Goal: Task Accomplishment & Management: Use online tool/utility

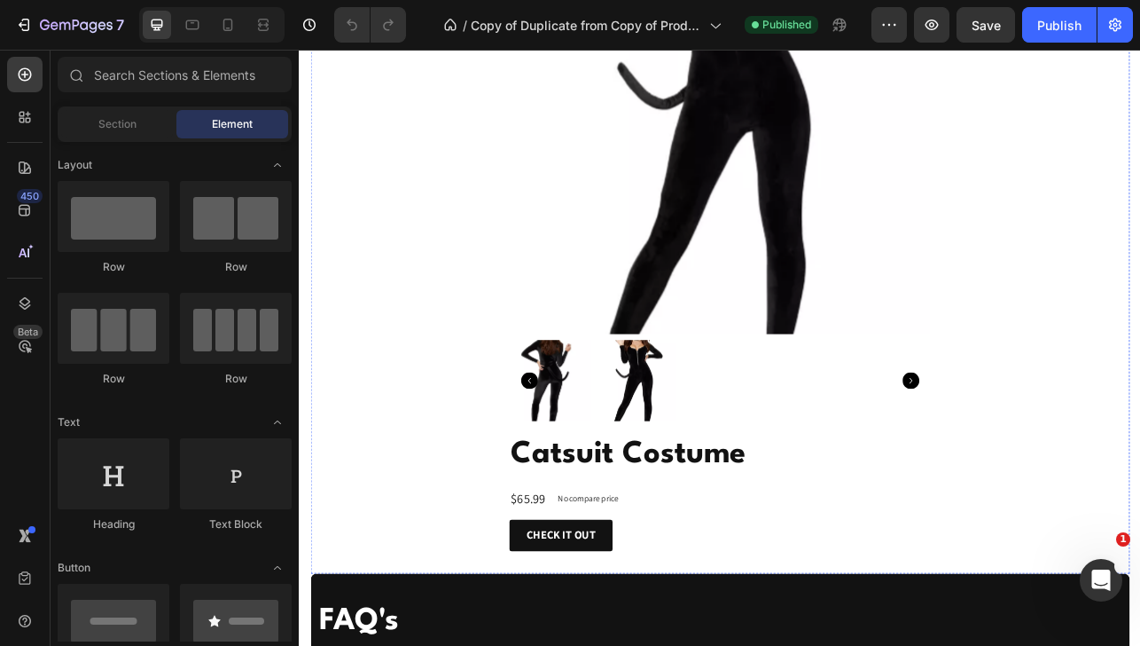
scroll to position [1678, 0]
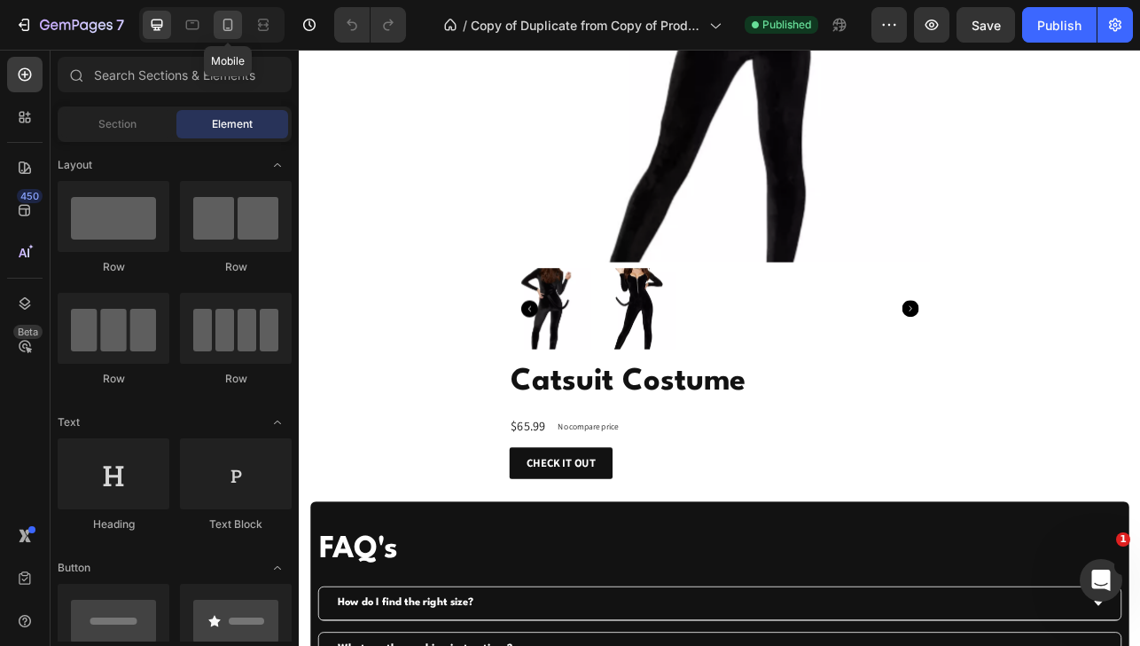
click at [229, 27] on icon at bounding box center [228, 25] width 18 height 18
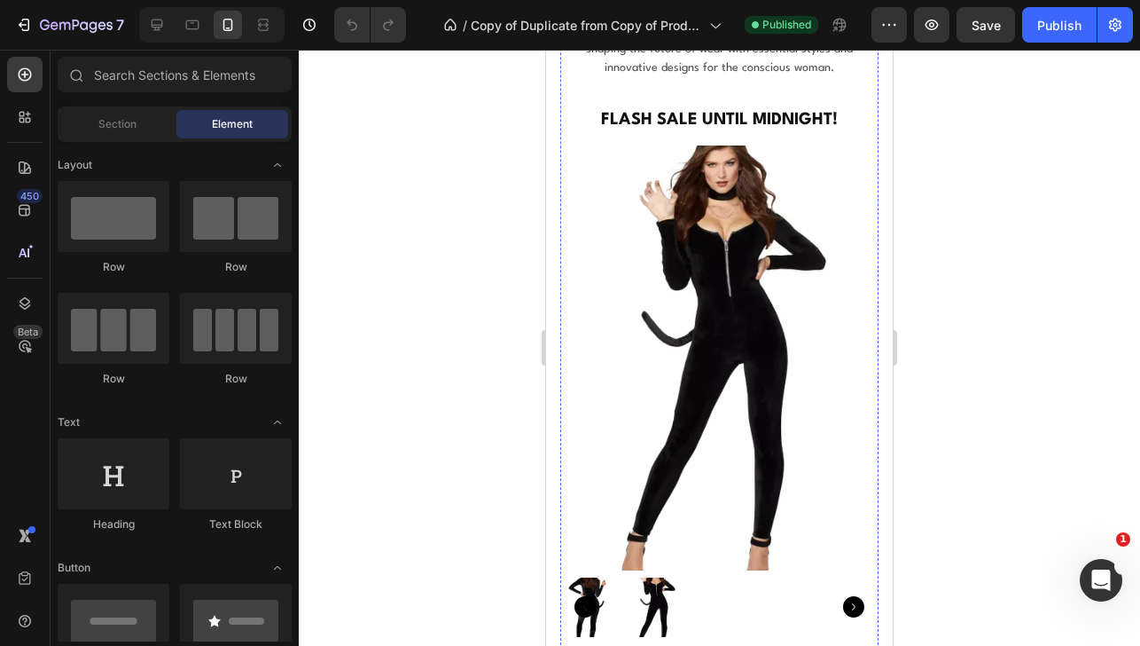
scroll to position [1167, 0]
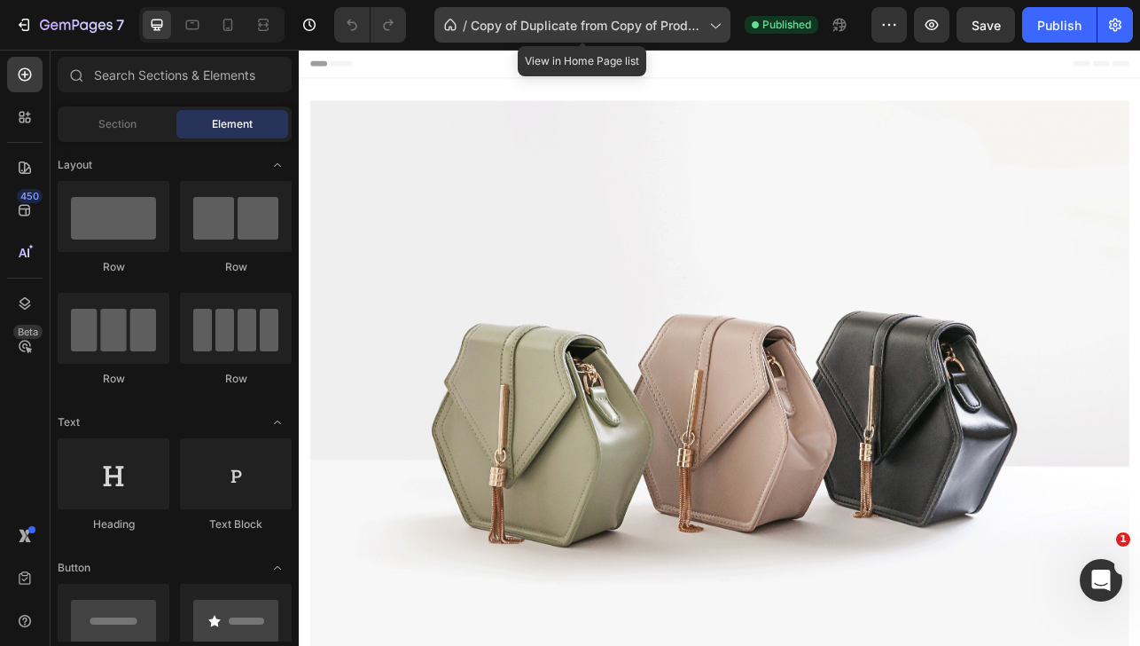
click at [504, 27] on span "Copy of Duplicate from Copy of Product Page - [DATE] 16:01:59" at bounding box center [586, 25] width 231 height 19
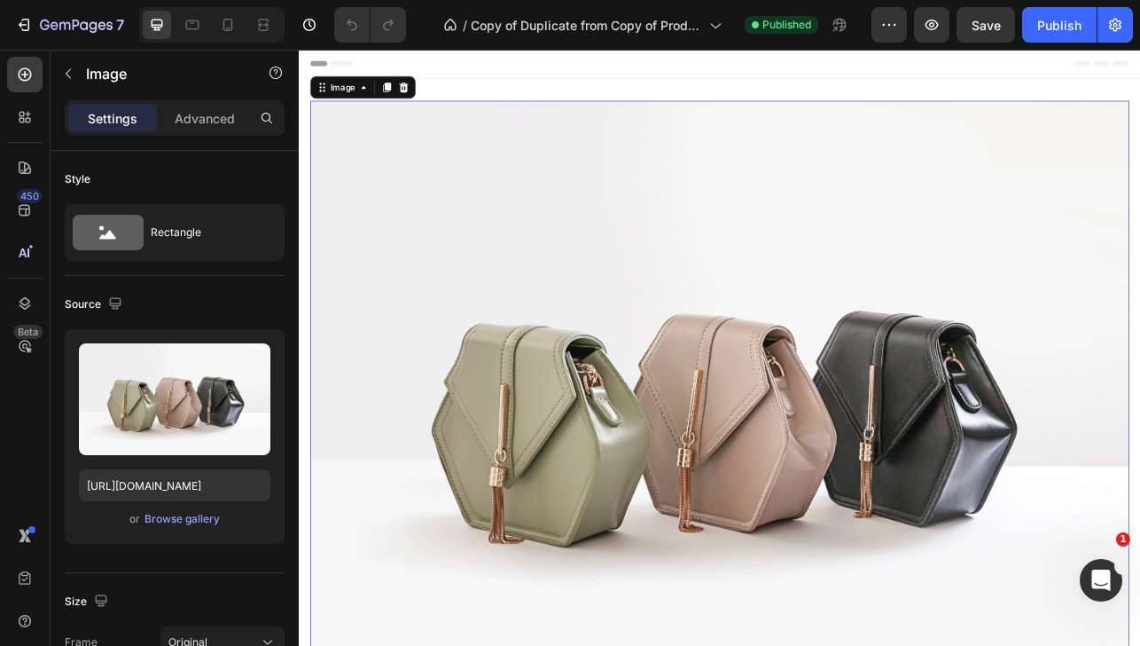
click at [915, 239] on img at bounding box center [831, 502] width 1036 height 777
click at [18, 23] on icon "button" at bounding box center [24, 25] width 18 height 18
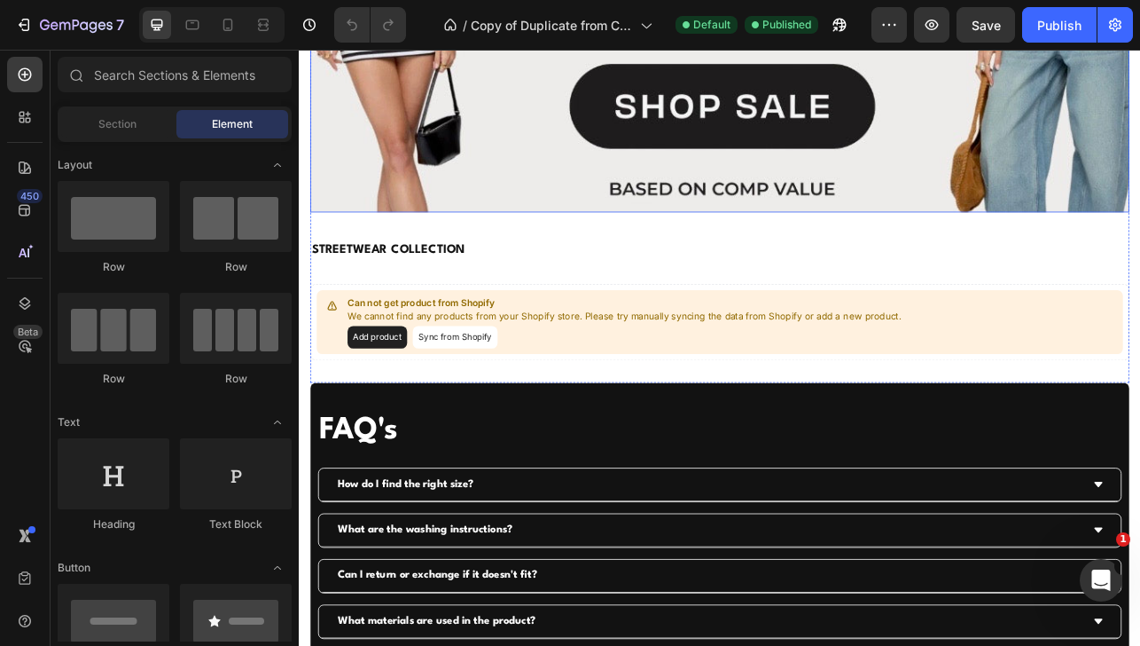
scroll to position [473, 0]
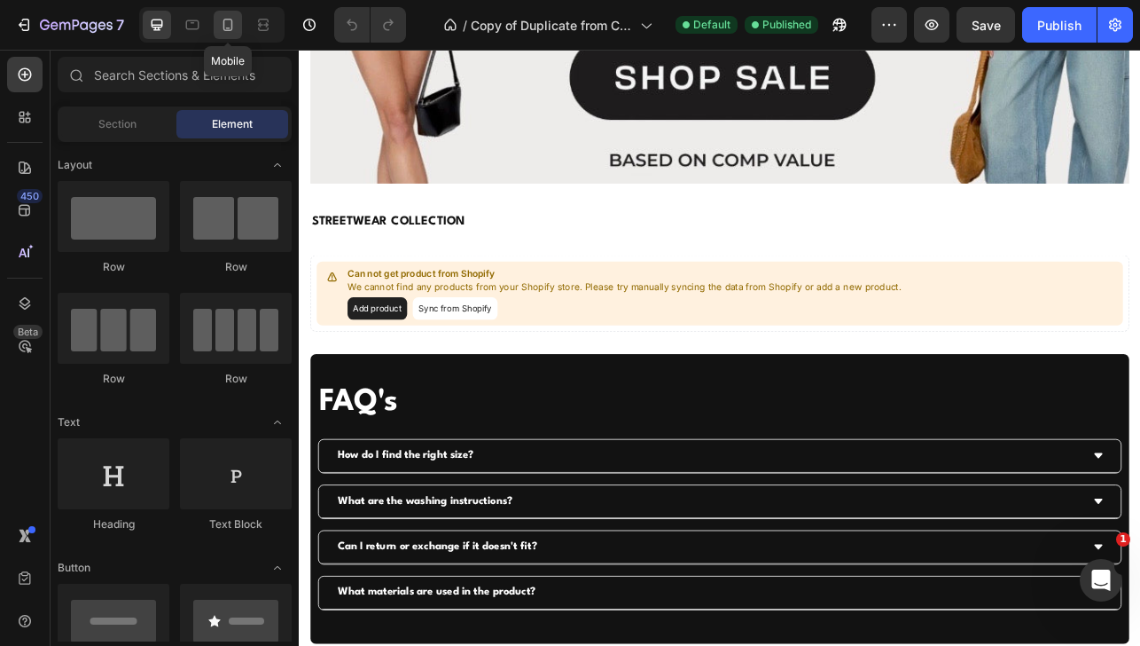
click at [226, 29] on icon at bounding box center [228, 25] width 18 height 18
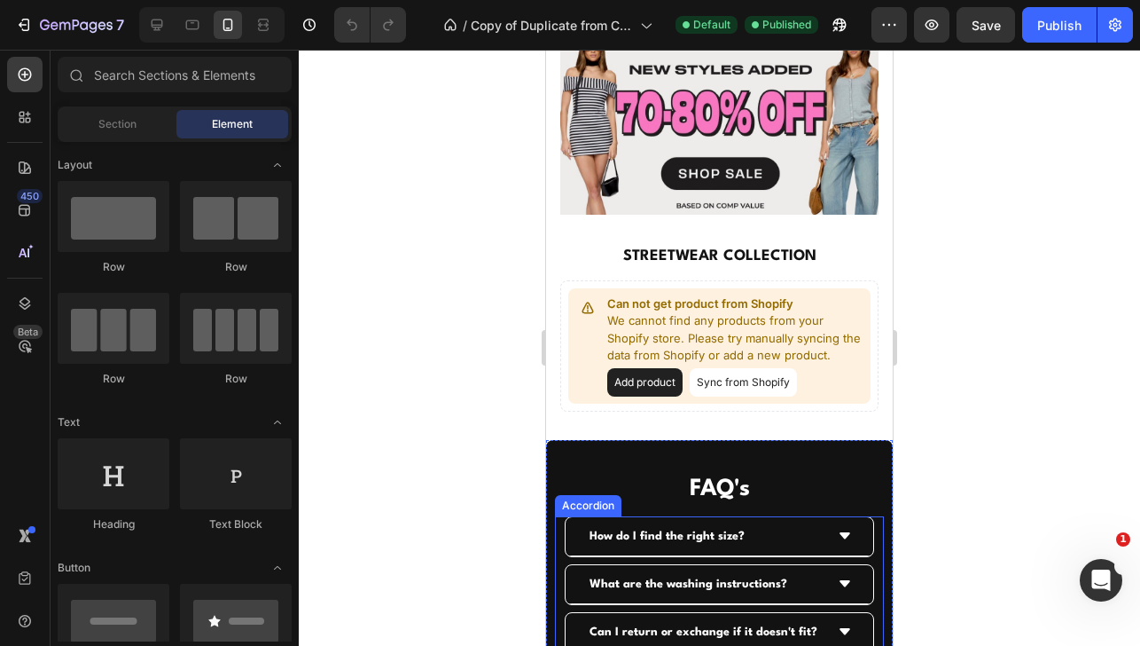
scroll to position [74, 0]
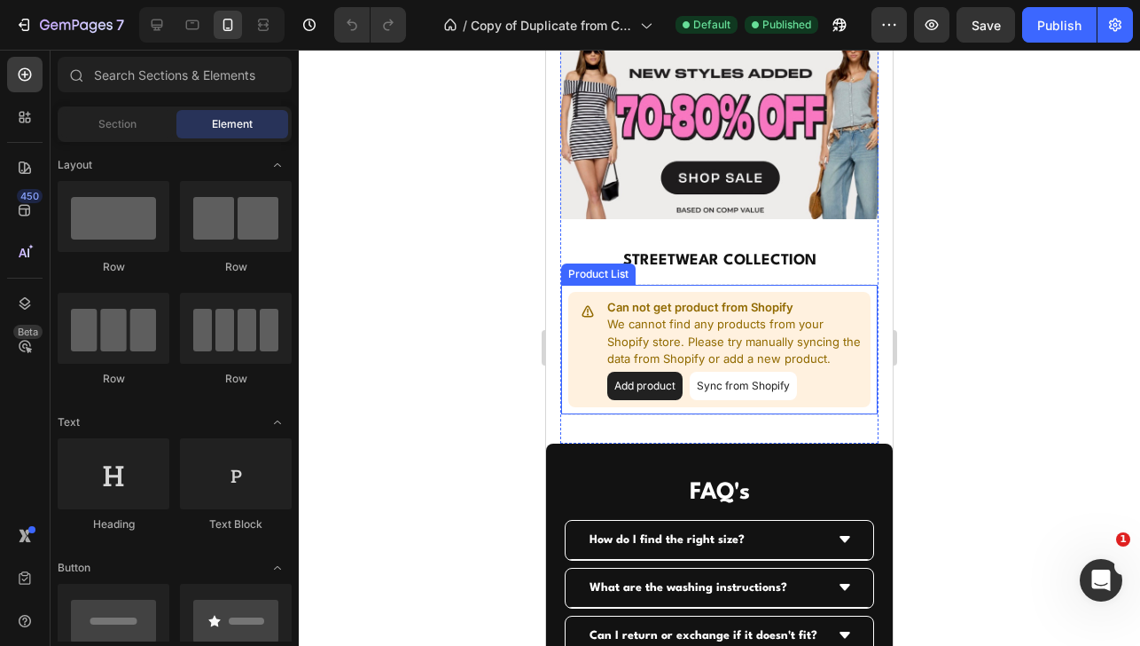
click at [653, 386] on button "Add product" at bounding box center [644, 386] width 75 height 28
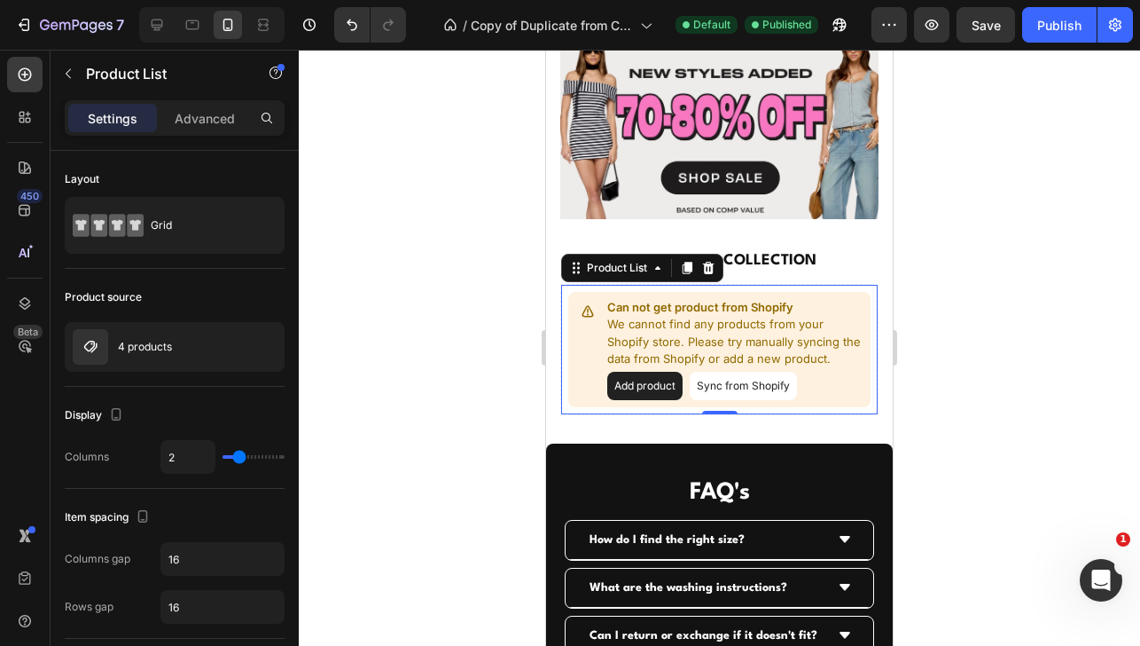
click at [597, 340] on div "Can not get product from Shopify We cannot find any products from your Shopify …" at bounding box center [719, 349] width 302 height 115
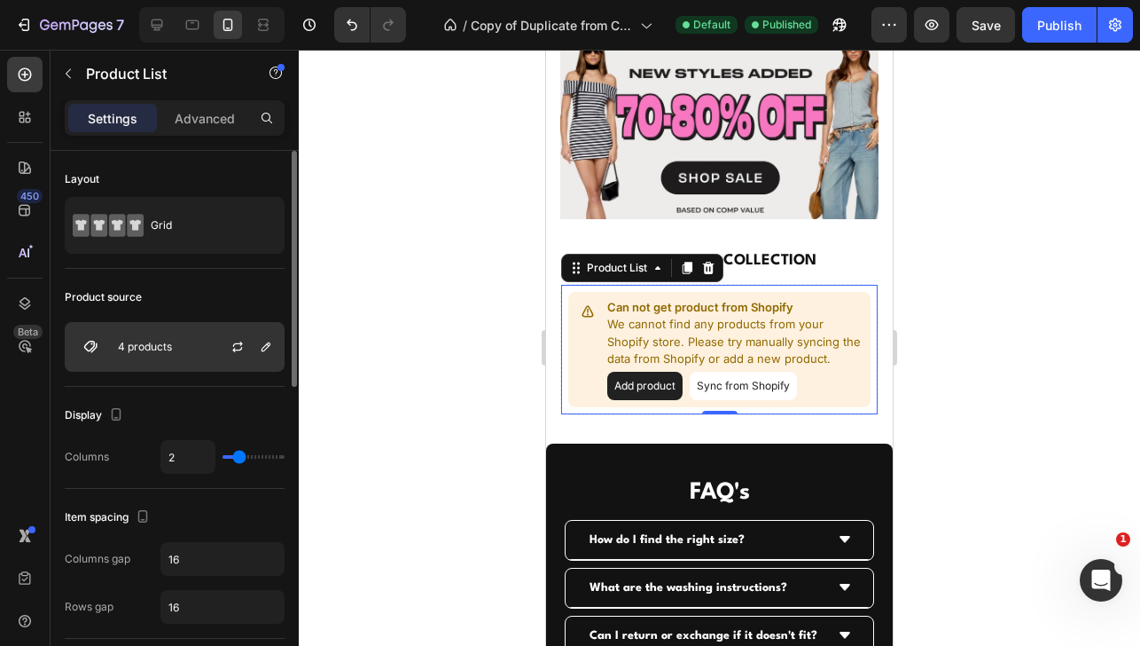
click at [113, 335] on div "4 products" at bounding box center [175, 347] width 220 height 50
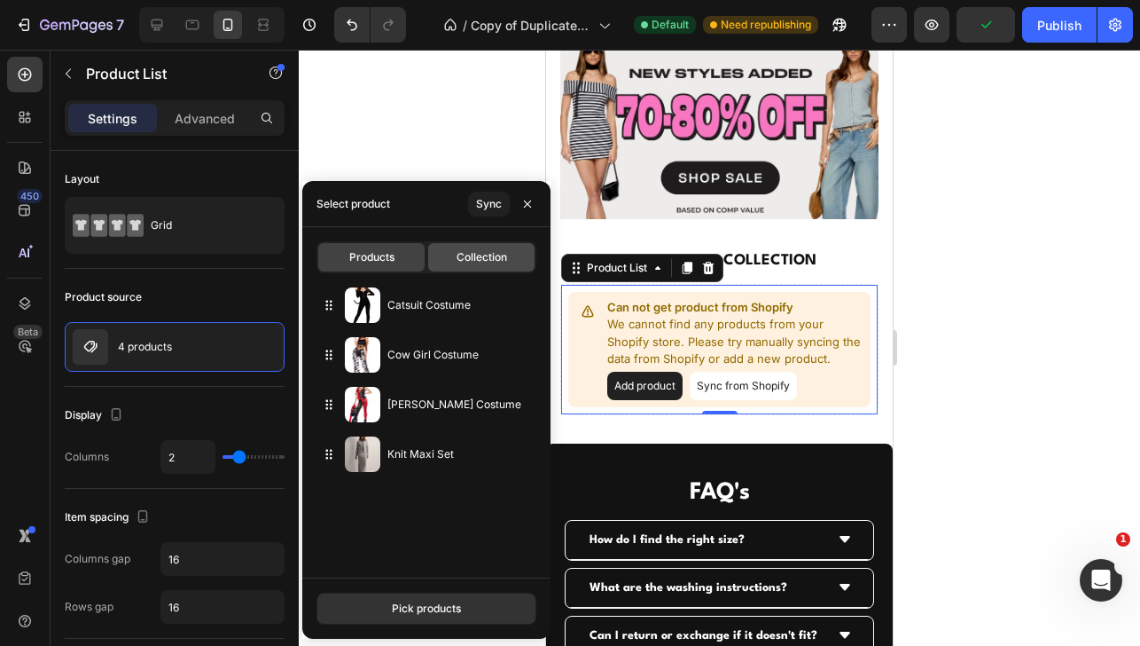
click at [444, 267] on div "Collection" at bounding box center [481, 257] width 106 height 28
type input "6"
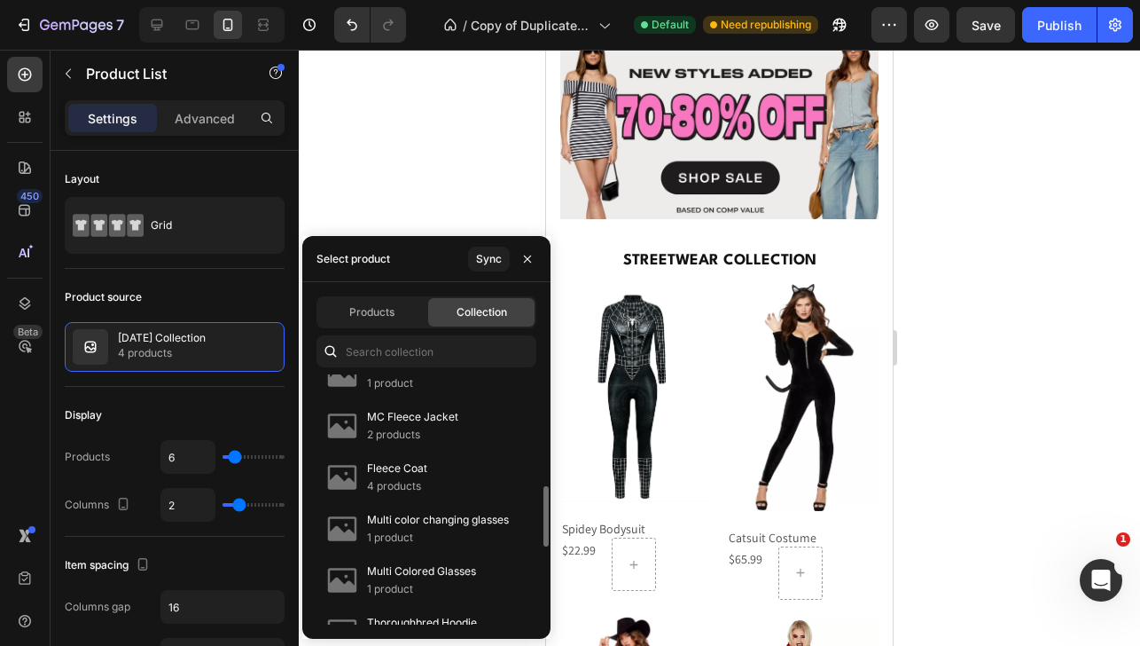
scroll to position [442, 0]
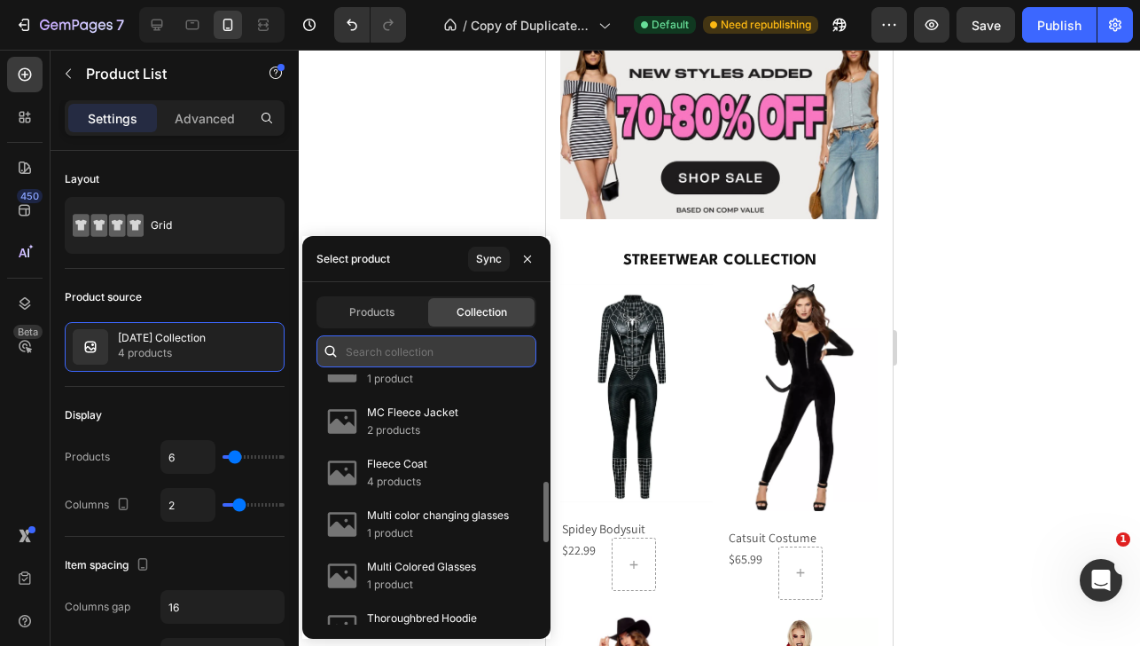
click at [380, 353] on input "text" at bounding box center [427, 351] width 220 height 32
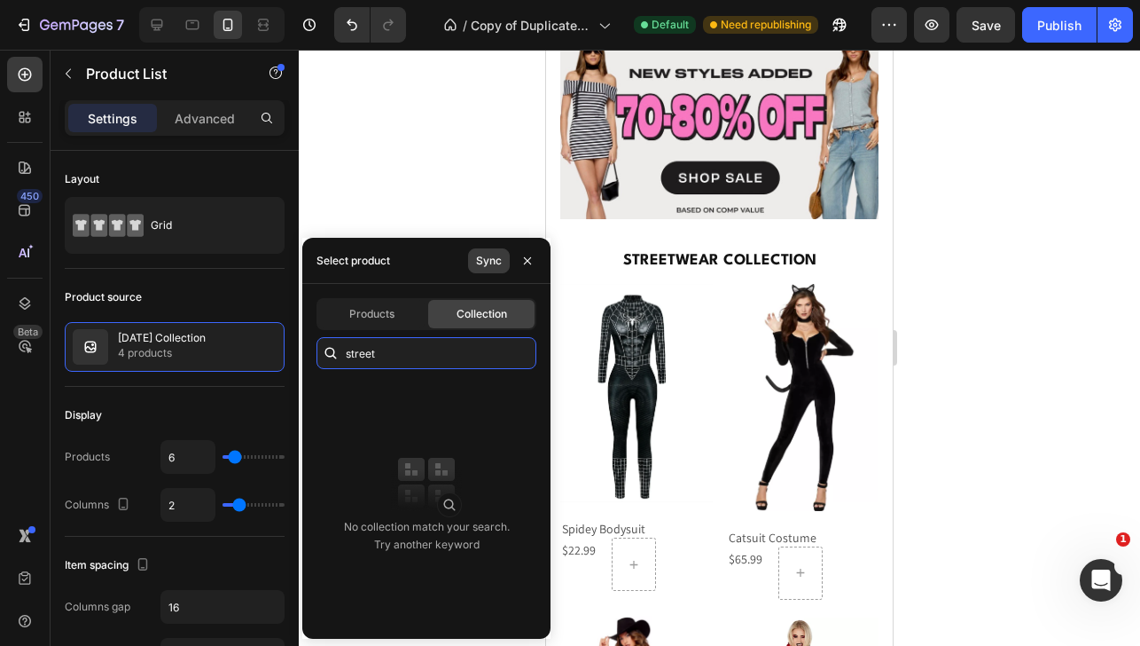
type input "street"
click at [481, 258] on div "Sync" at bounding box center [489, 261] width 26 height 16
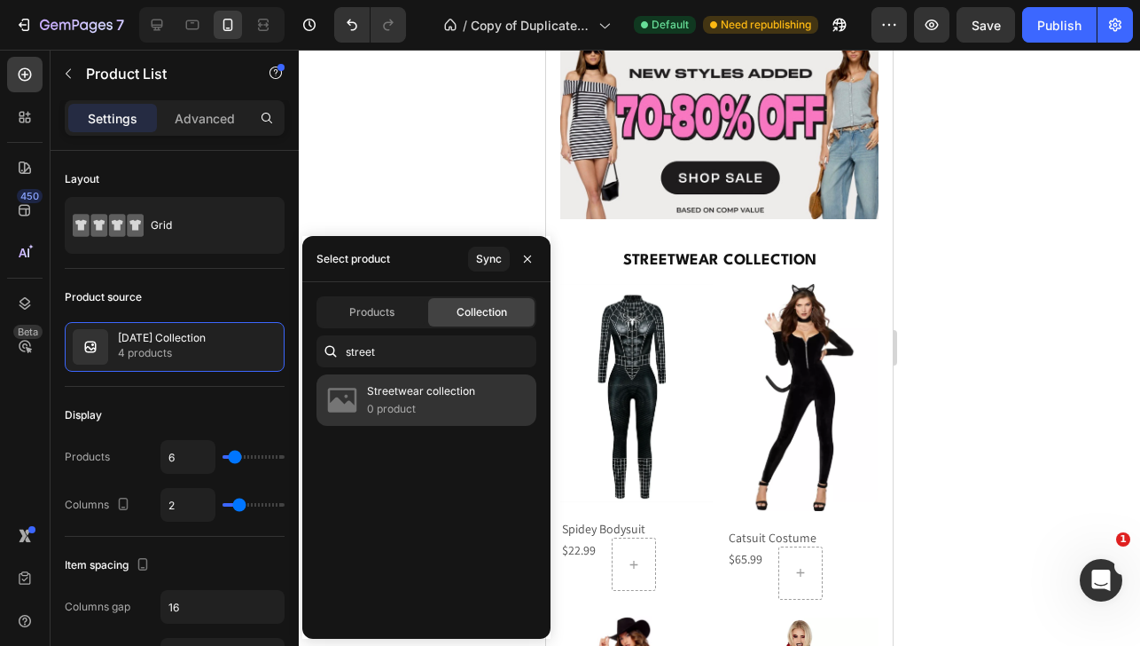
click at [439, 405] on p "0 product" at bounding box center [421, 409] width 108 height 18
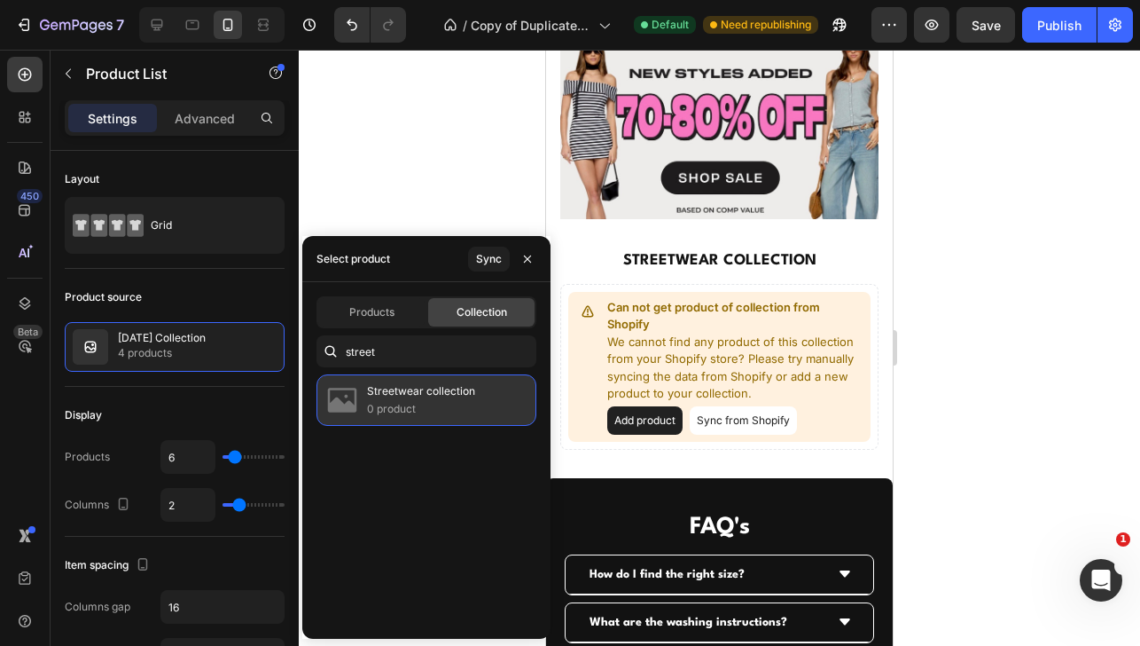
click at [380, 391] on p "Streetwear collection" at bounding box center [421, 391] width 108 height 18
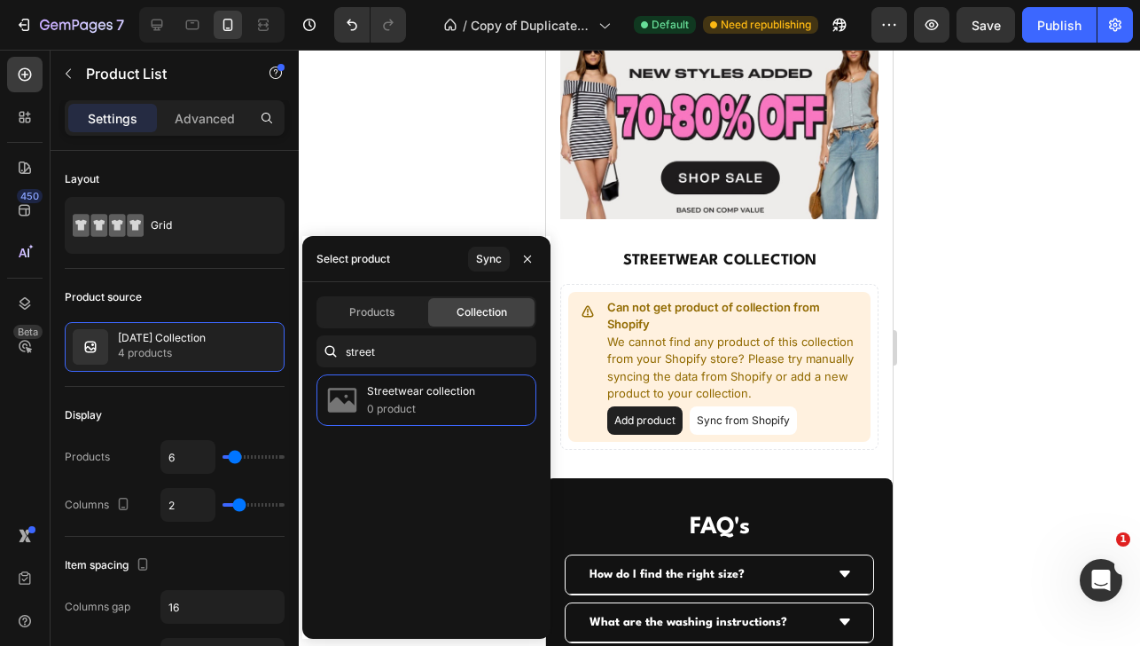
click at [457, 317] on span "Collection" at bounding box center [482, 312] width 51 height 16
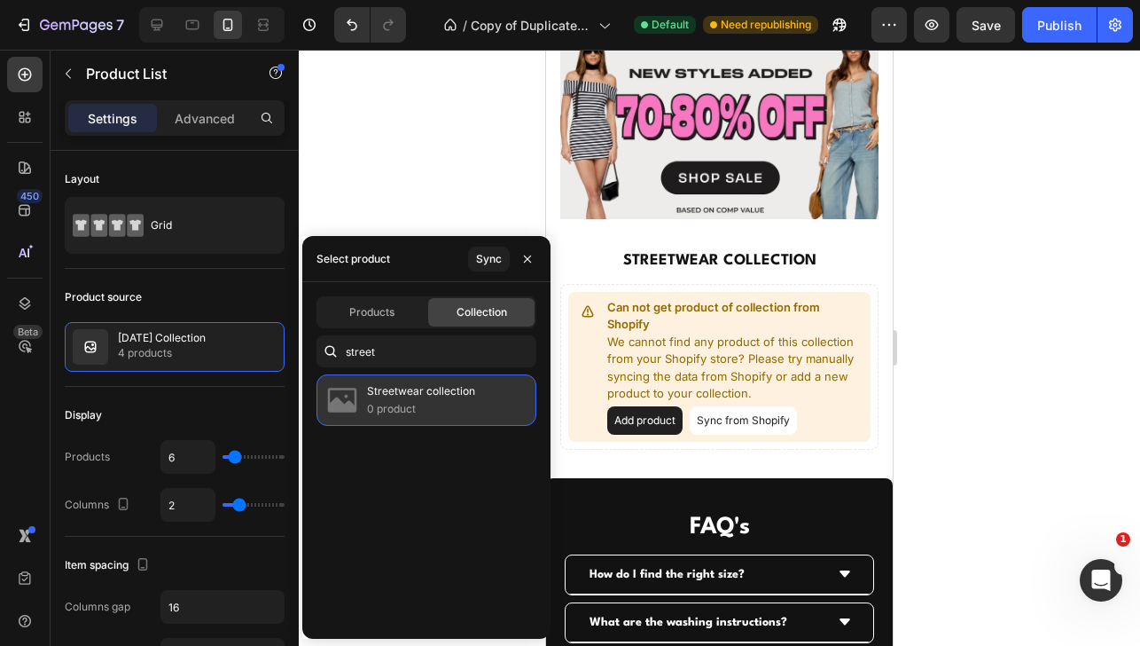
click at [450, 398] on p "Streetwear collection" at bounding box center [421, 391] width 108 height 18
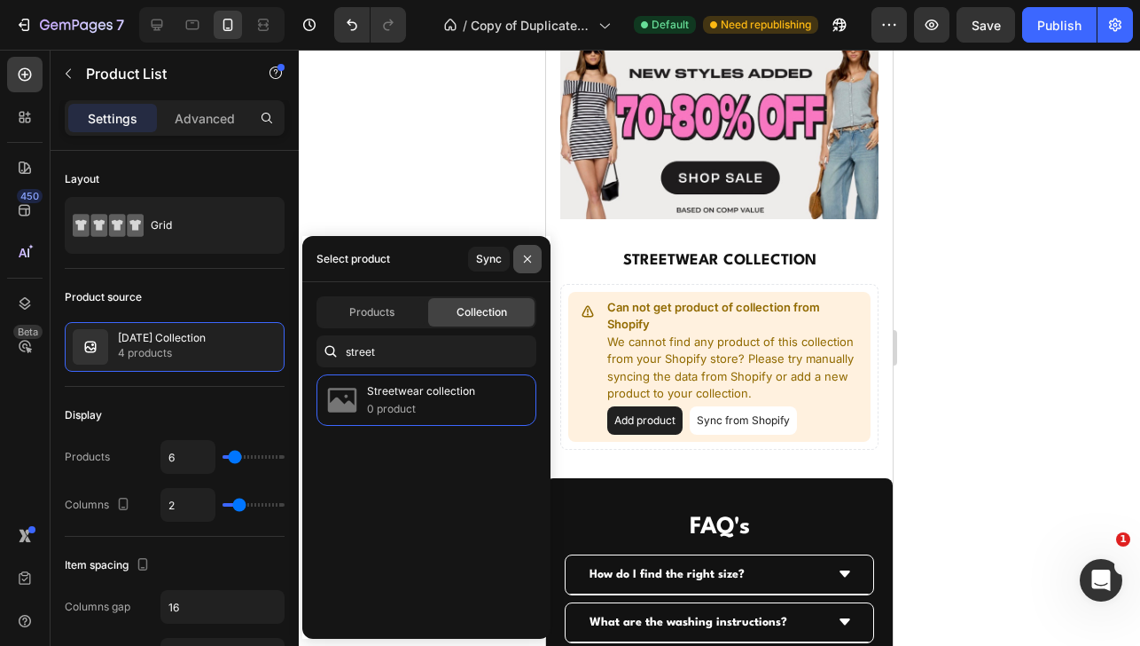
click at [525, 259] on icon "button" at bounding box center [527, 259] width 14 height 14
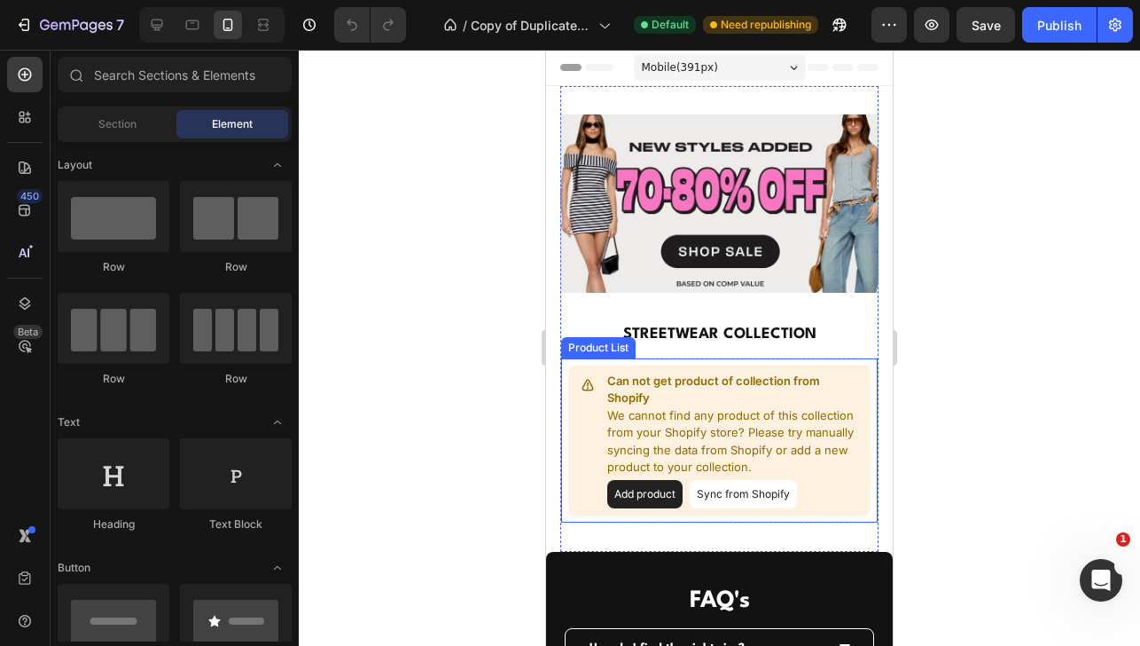
click at [651, 411] on p "We cannot find any product of this collection from your Shopify store? Please t…" at bounding box center [735, 441] width 256 height 69
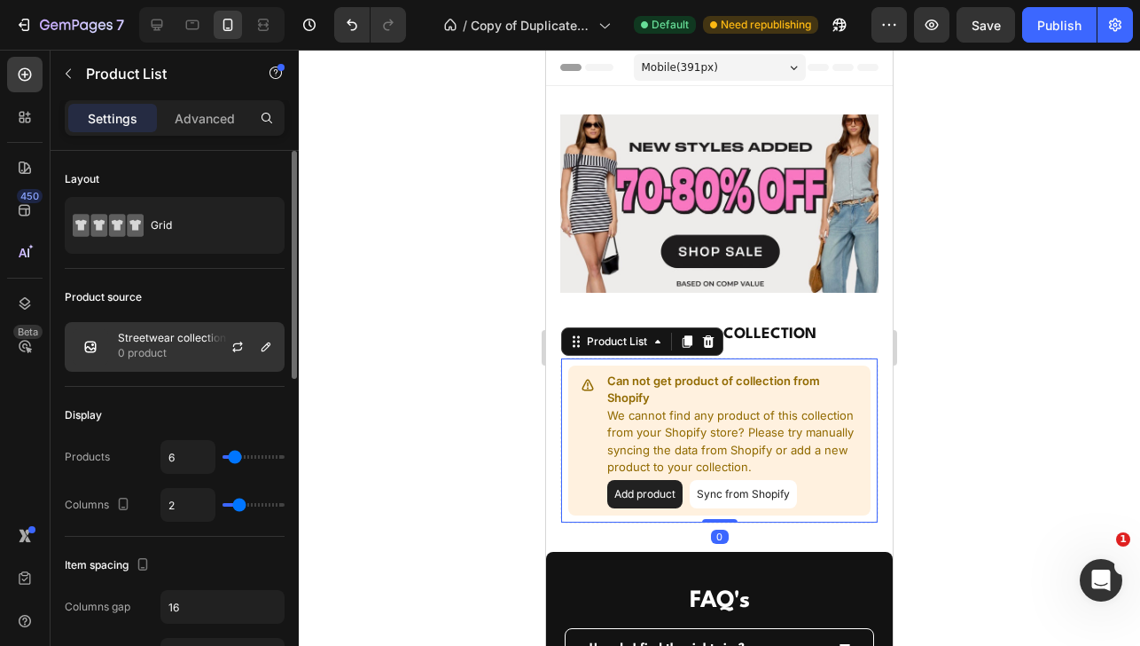
click at [184, 340] on p "Streetwear collection" at bounding box center [172, 338] width 108 height 12
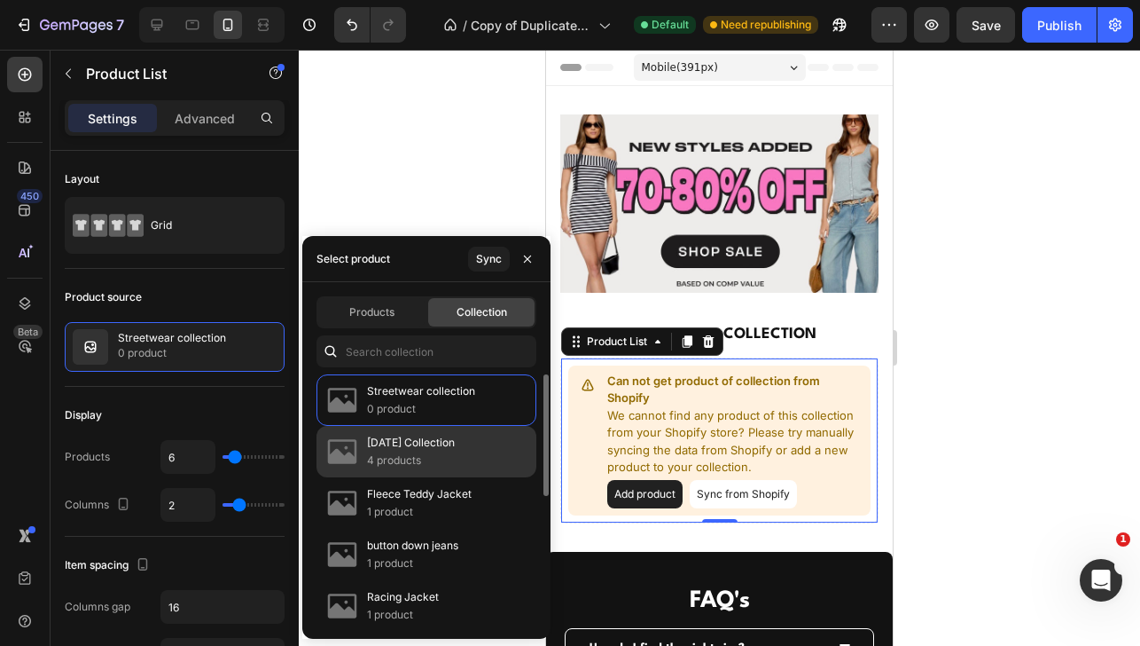
click at [400, 450] on p "[DATE] Collection" at bounding box center [411, 443] width 88 height 18
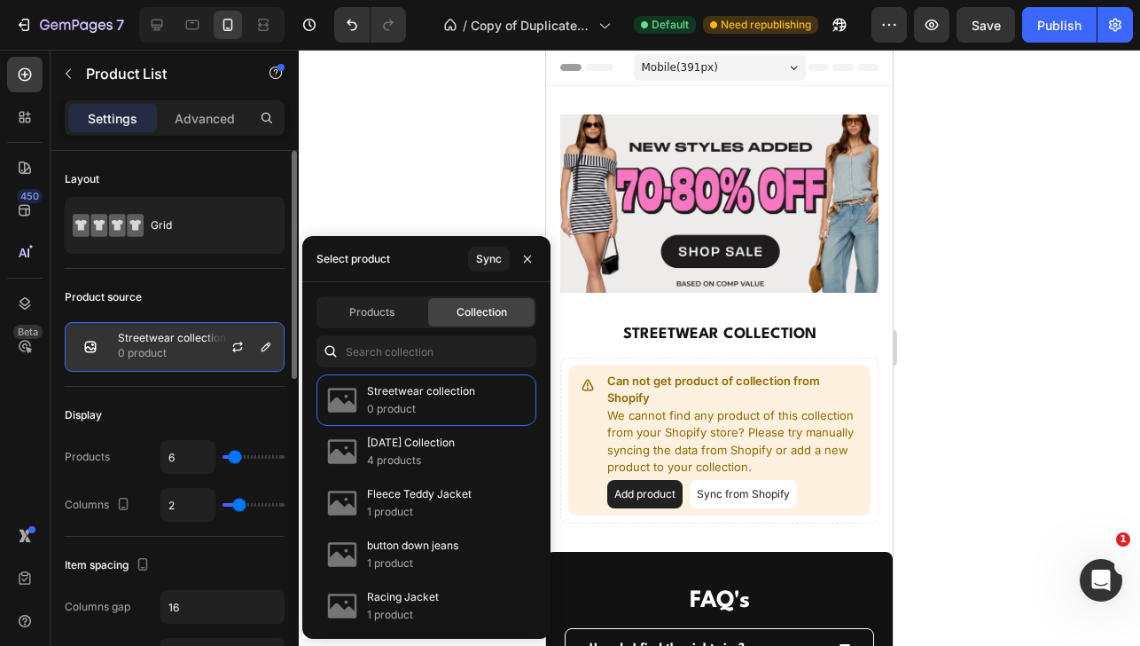
click at [195, 355] on p "0 product" at bounding box center [172, 353] width 108 height 18
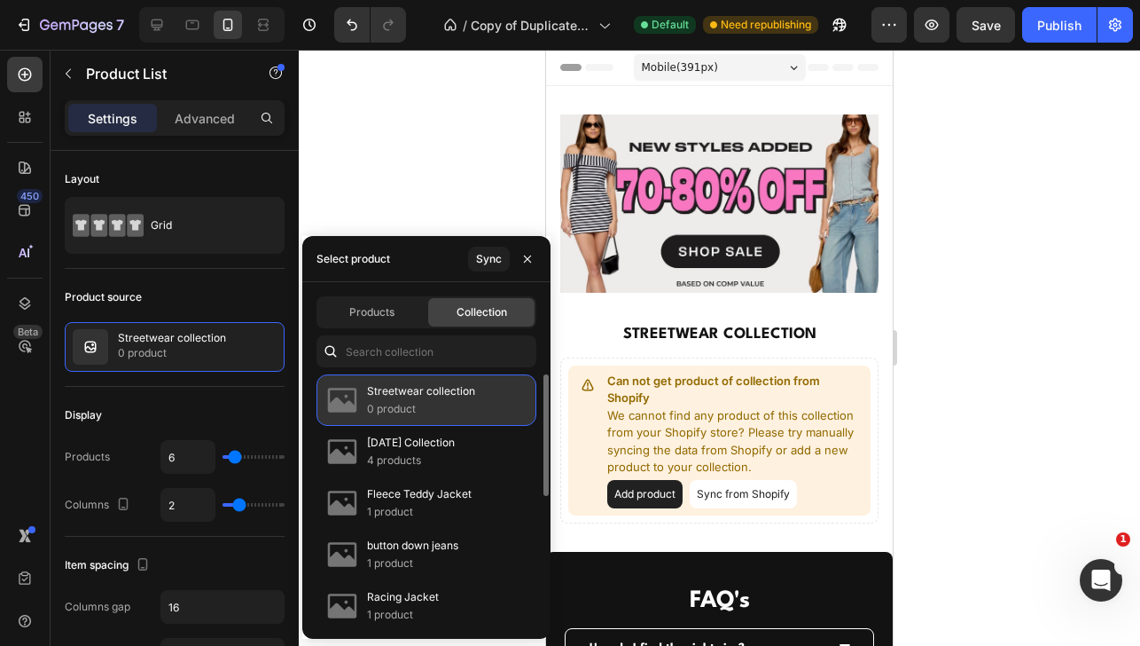
click at [372, 403] on p "0 product" at bounding box center [421, 409] width 108 height 18
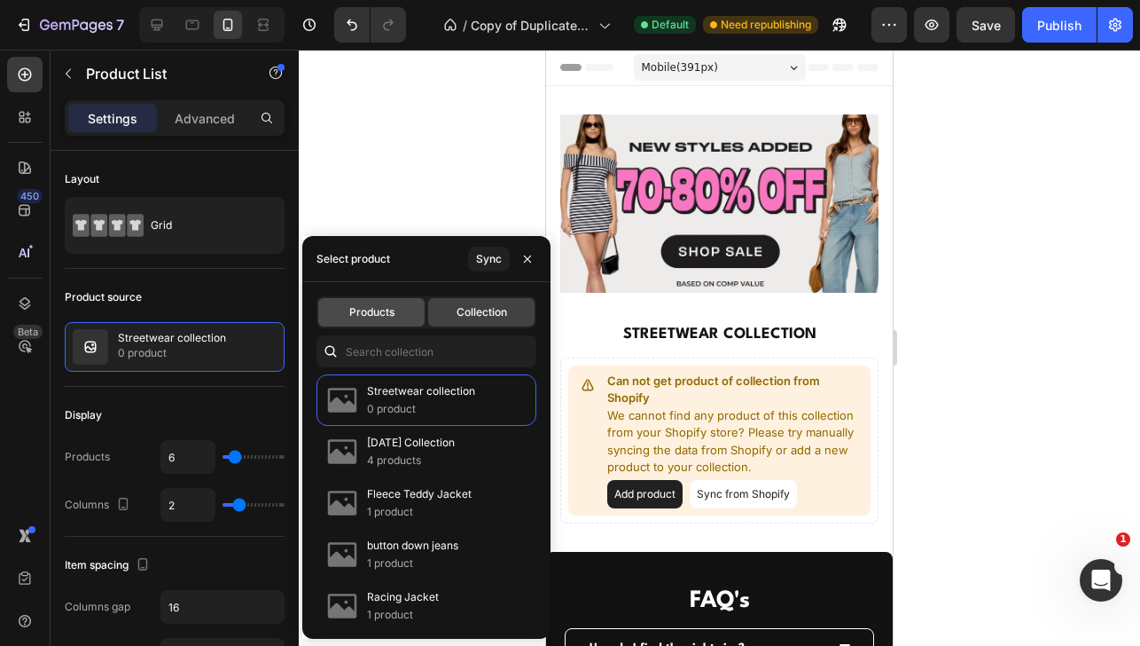
click at [386, 301] on div "Products" at bounding box center [371, 312] width 106 height 28
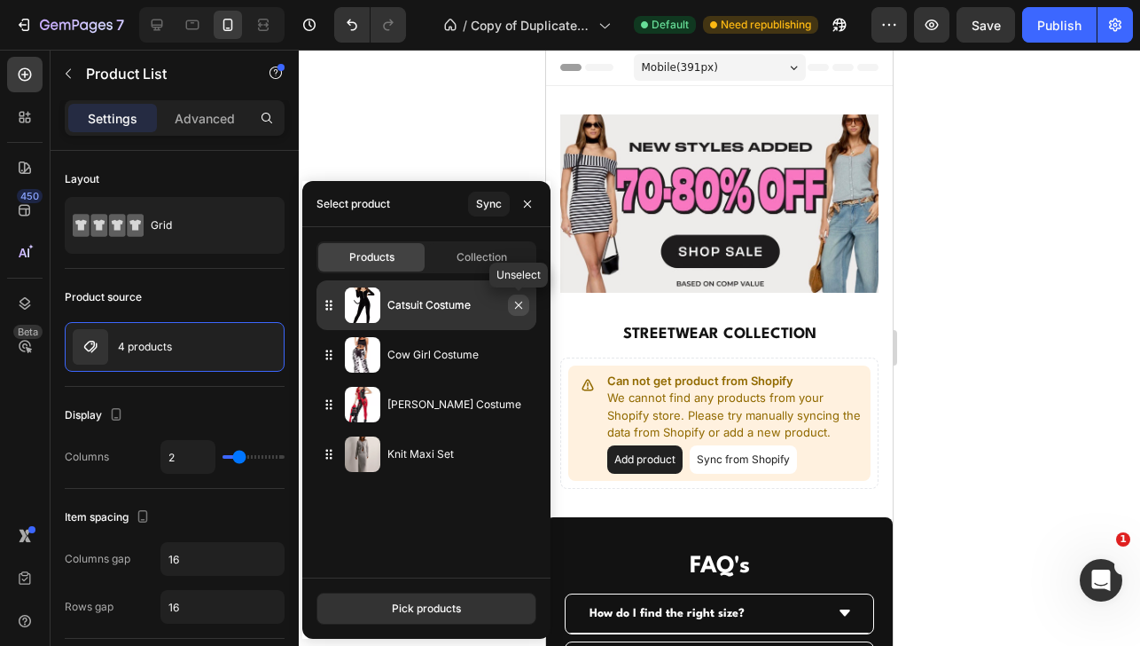
click at [520, 303] on icon "button" at bounding box center [518, 304] width 7 height 7
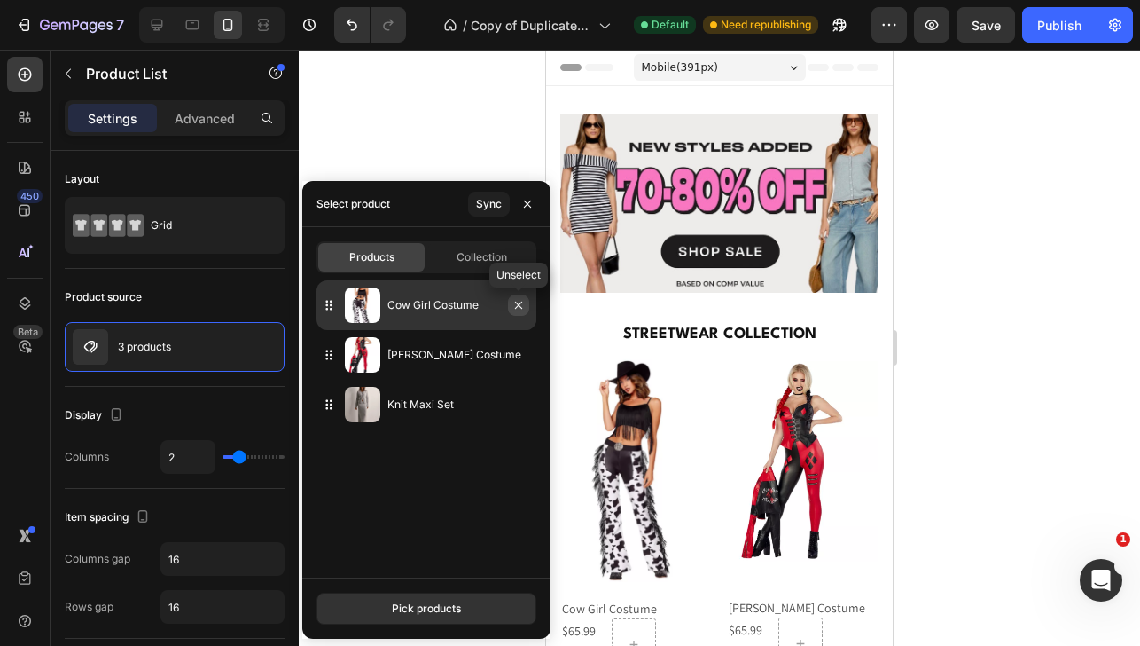
click at [520, 303] on icon "button" at bounding box center [518, 304] width 7 height 7
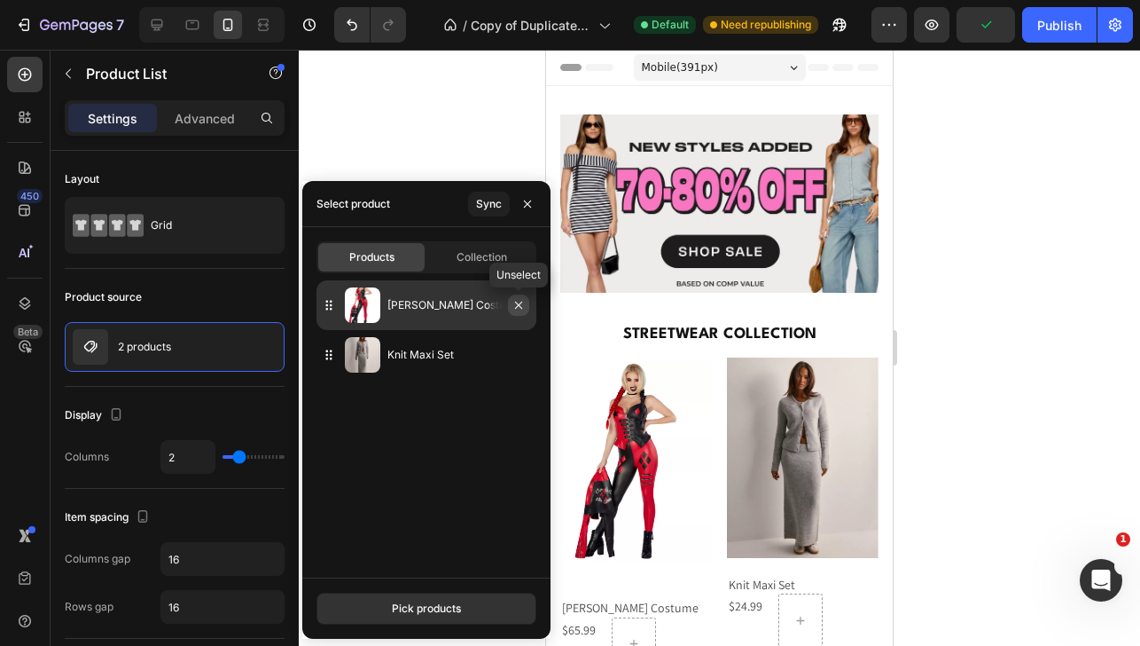
click at [520, 303] on icon "button" at bounding box center [518, 304] width 7 height 7
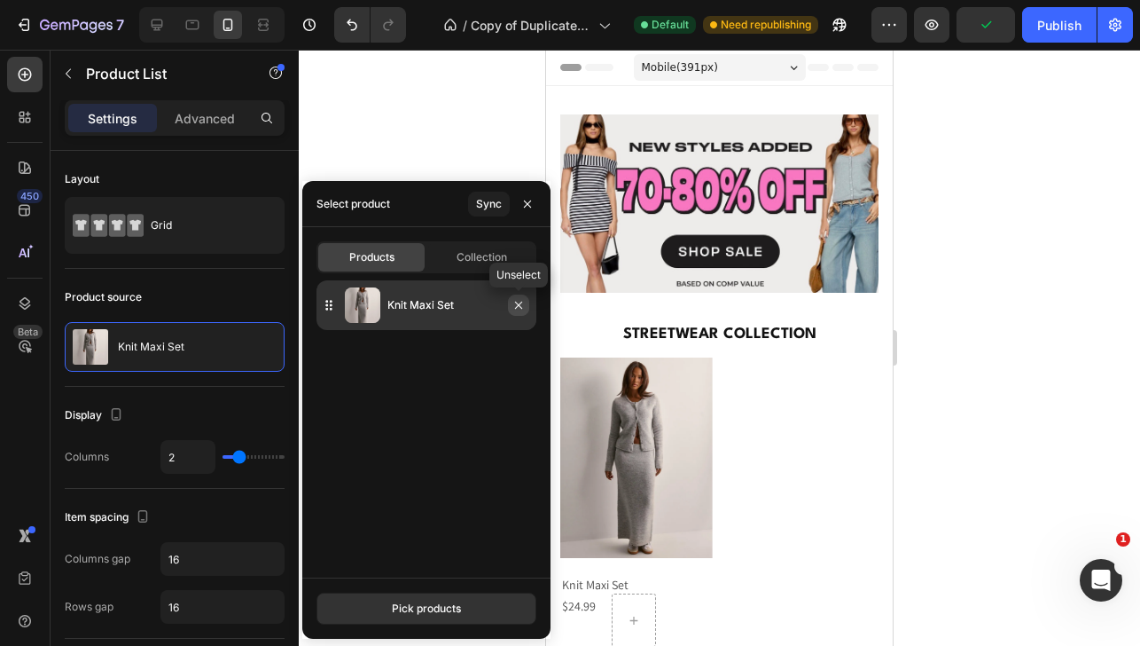
click at [519, 303] on icon "button" at bounding box center [519, 305] width 14 height 14
click at [517, 306] on icon "button" at bounding box center [518, 304] width 7 height 7
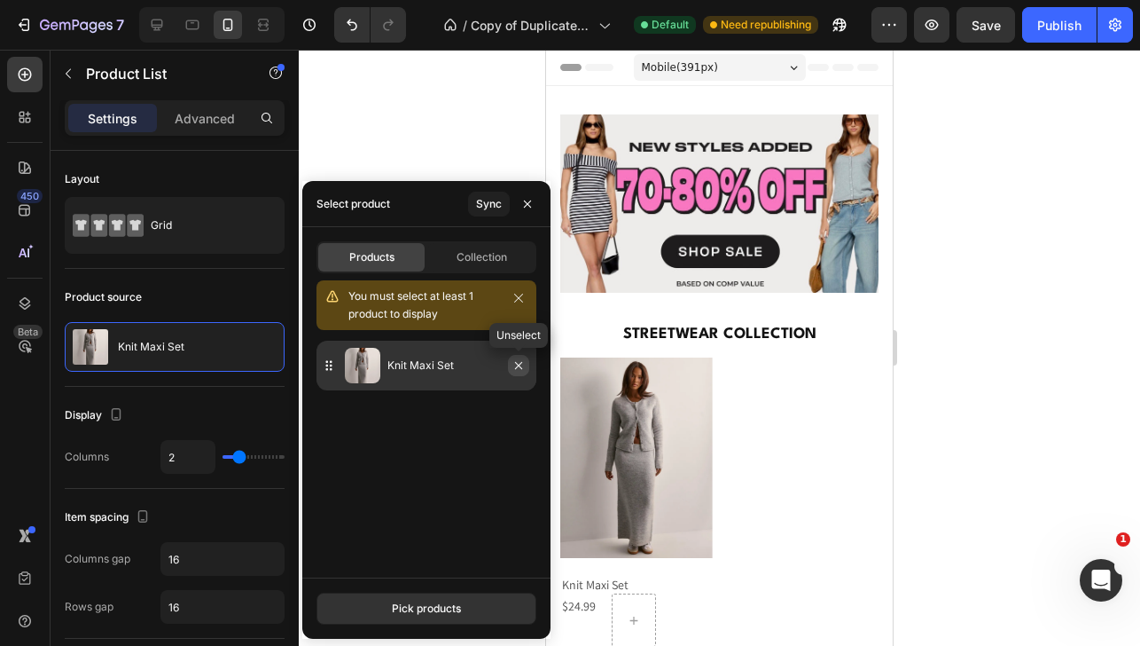
click at [516, 367] on icon "button" at bounding box center [518, 365] width 7 height 7
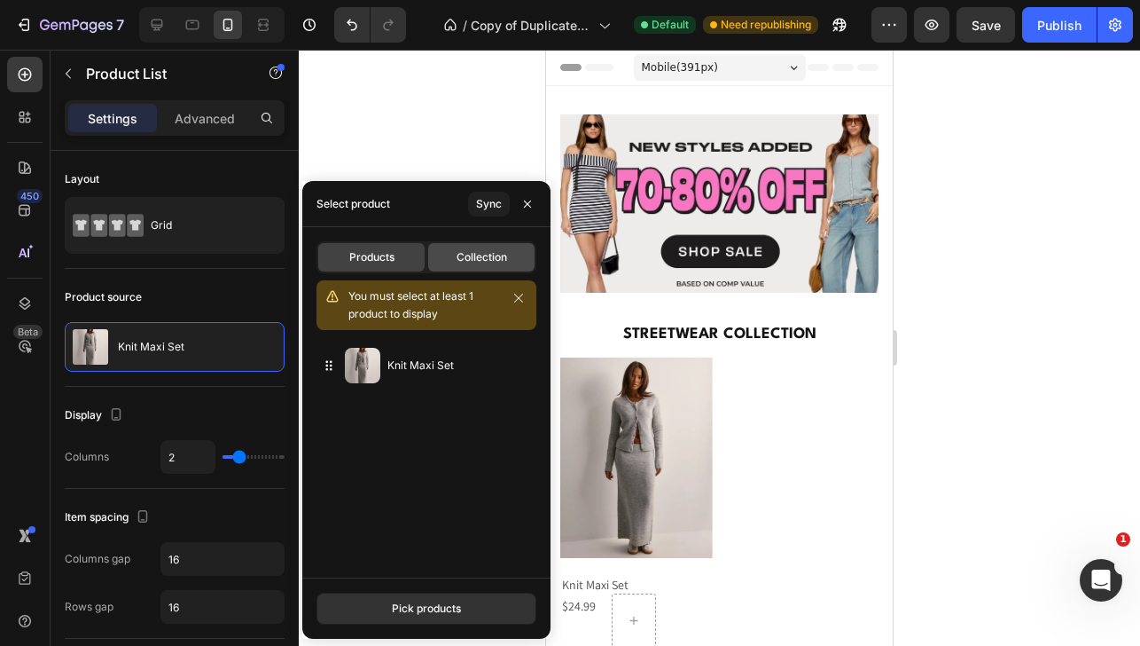
click at [440, 254] on div "Collection" at bounding box center [481, 257] width 106 height 28
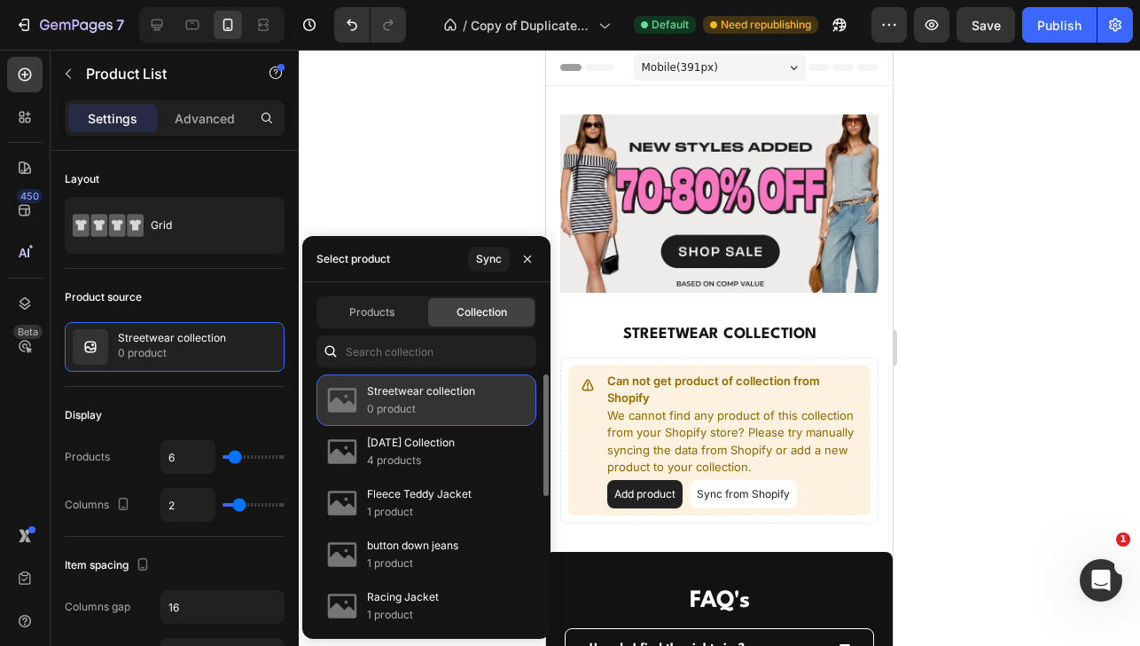
click at [367, 404] on p "0 product" at bounding box center [421, 409] width 108 height 18
click at [348, 406] on img at bounding box center [342, 399] width 35 height 35
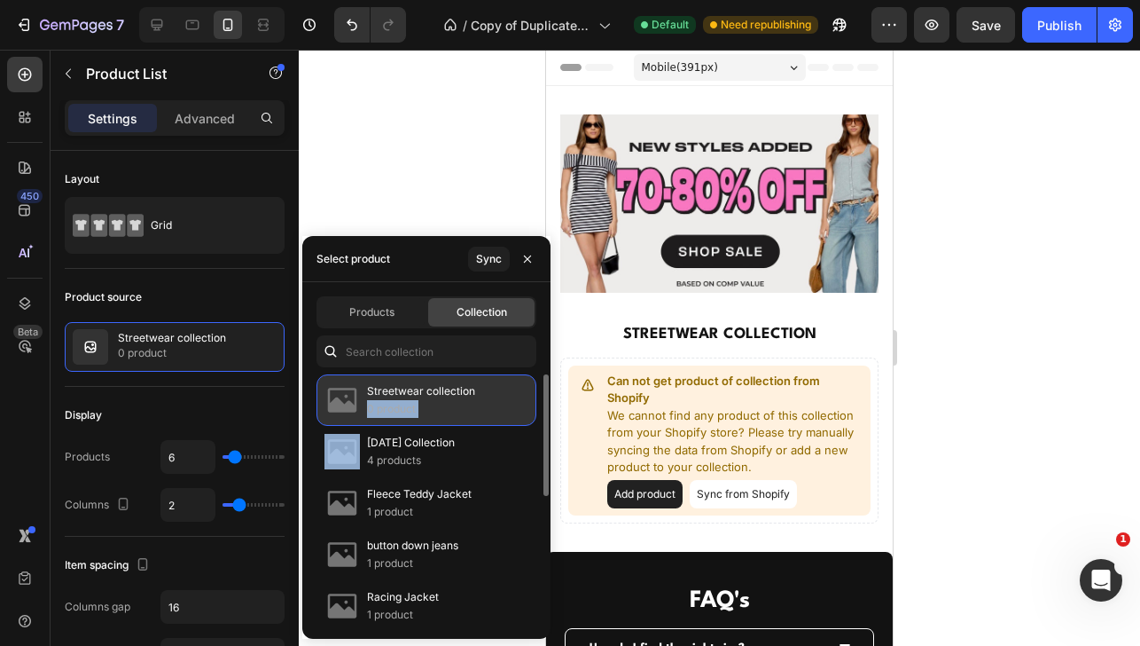
click at [348, 406] on img at bounding box center [342, 399] width 35 height 35
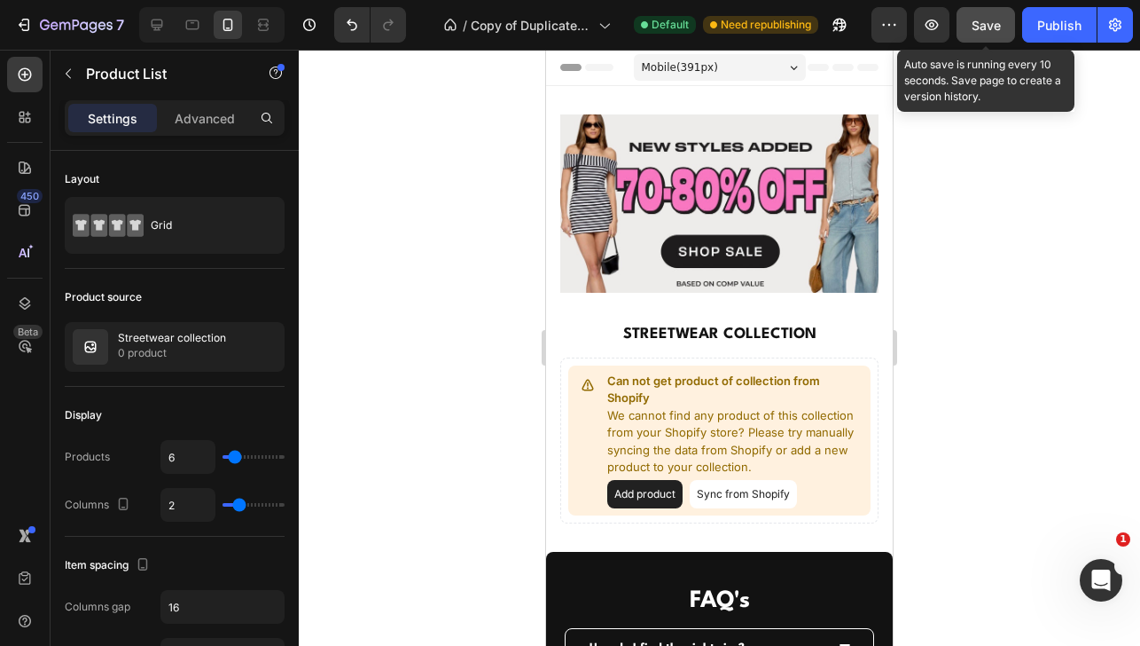
click at [972, 23] on span "Save" at bounding box center [986, 25] width 29 height 15
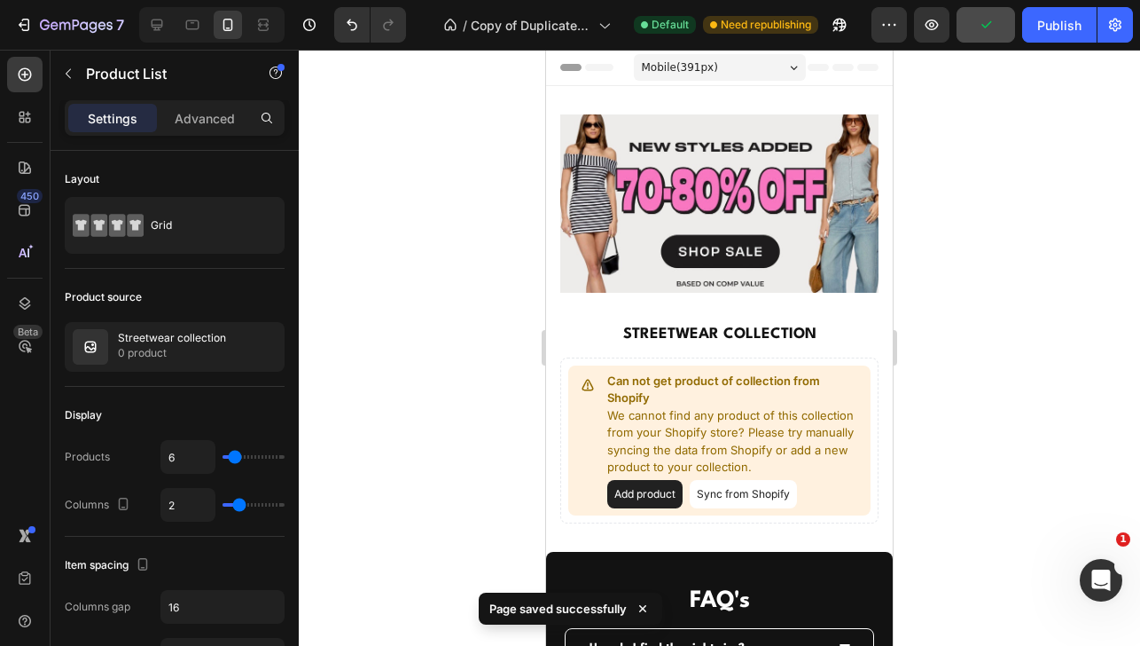
click at [664, 467] on p "We cannot find any product of this collection from your Shopify store? Please t…" at bounding box center [735, 441] width 256 height 69
click at [649, 491] on button "Add product" at bounding box center [644, 494] width 75 height 28
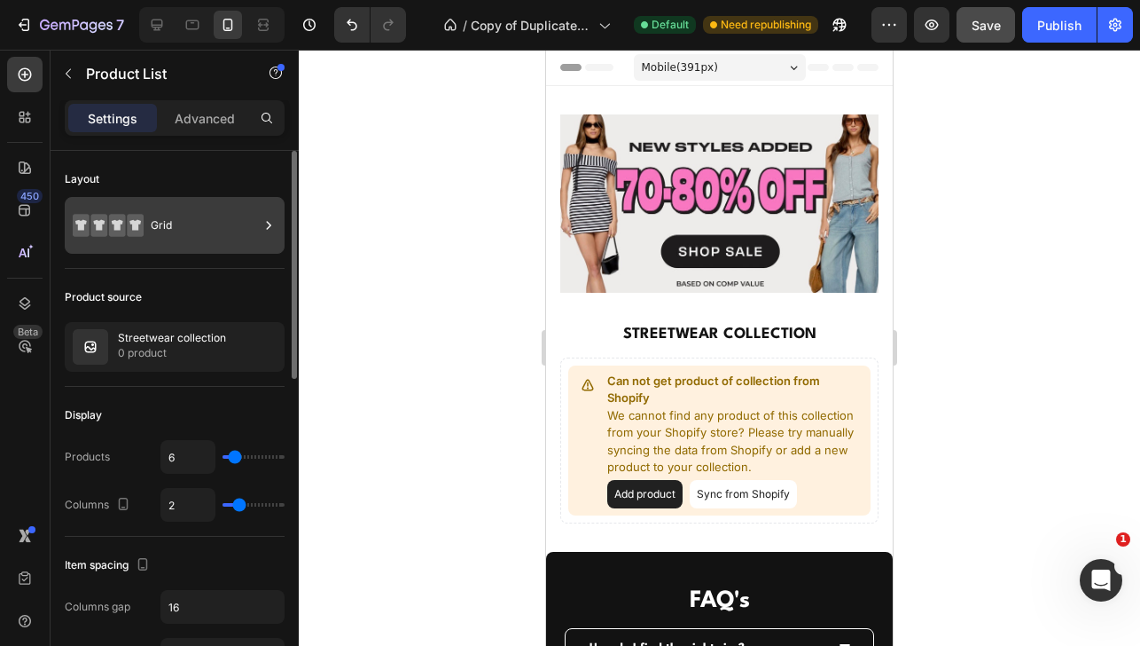
click at [131, 223] on icon at bounding box center [135, 225] width 12 height 11
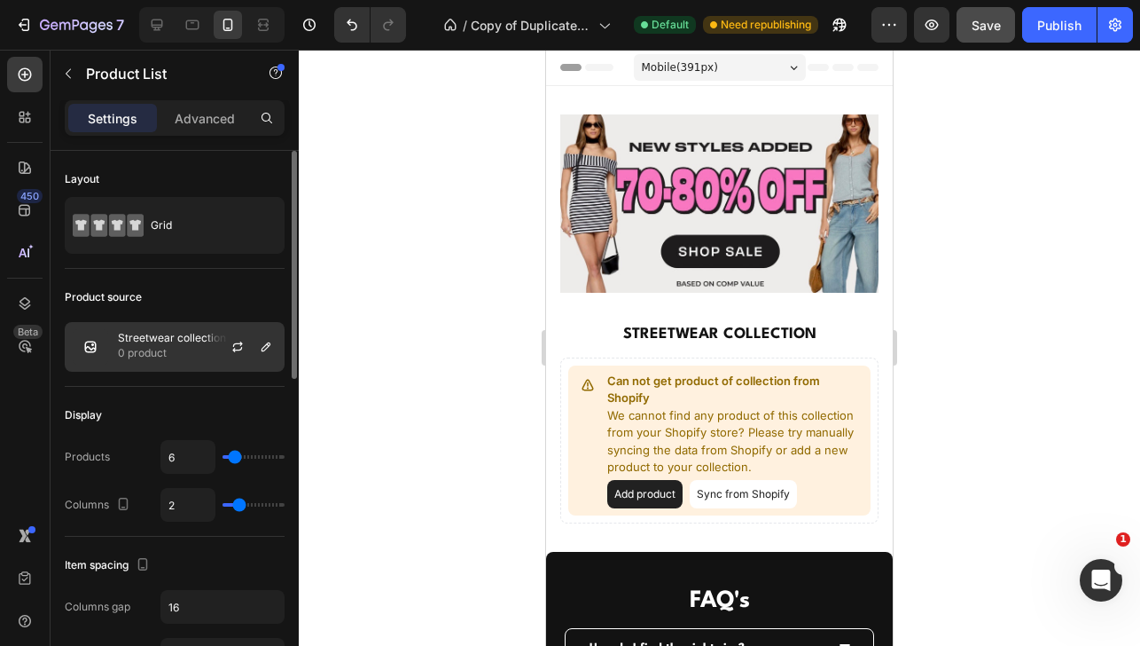
click at [194, 322] on div "Streetwear collection 0 product" at bounding box center [175, 347] width 220 height 50
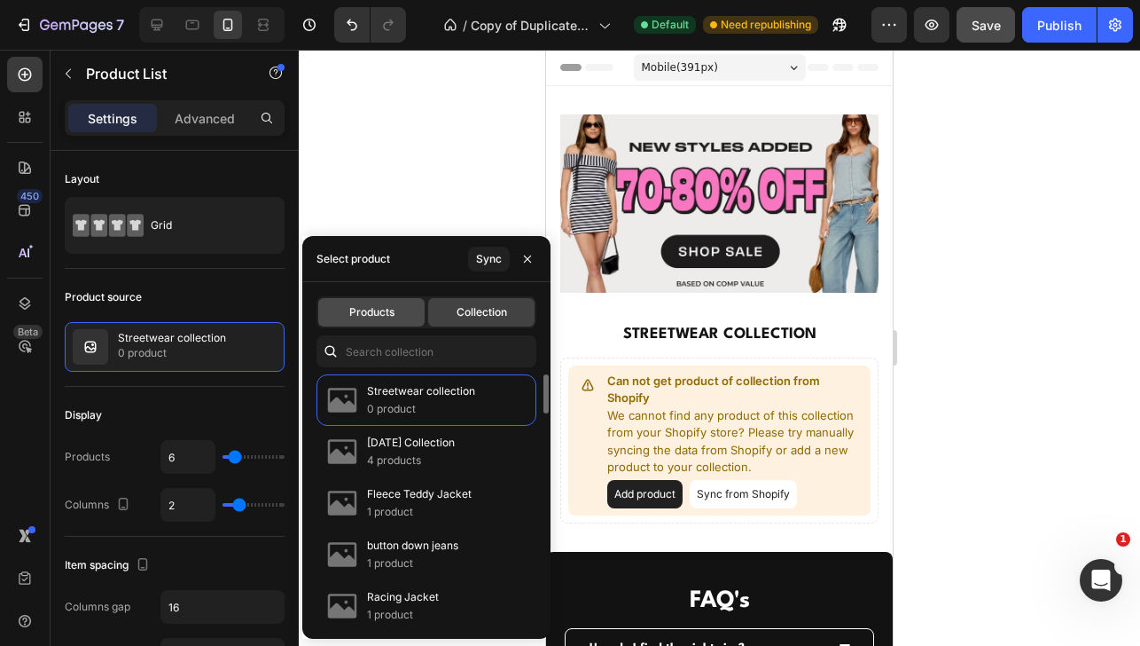
click at [372, 304] on span "Products" at bounding box center [371, 312] width 45 height 16
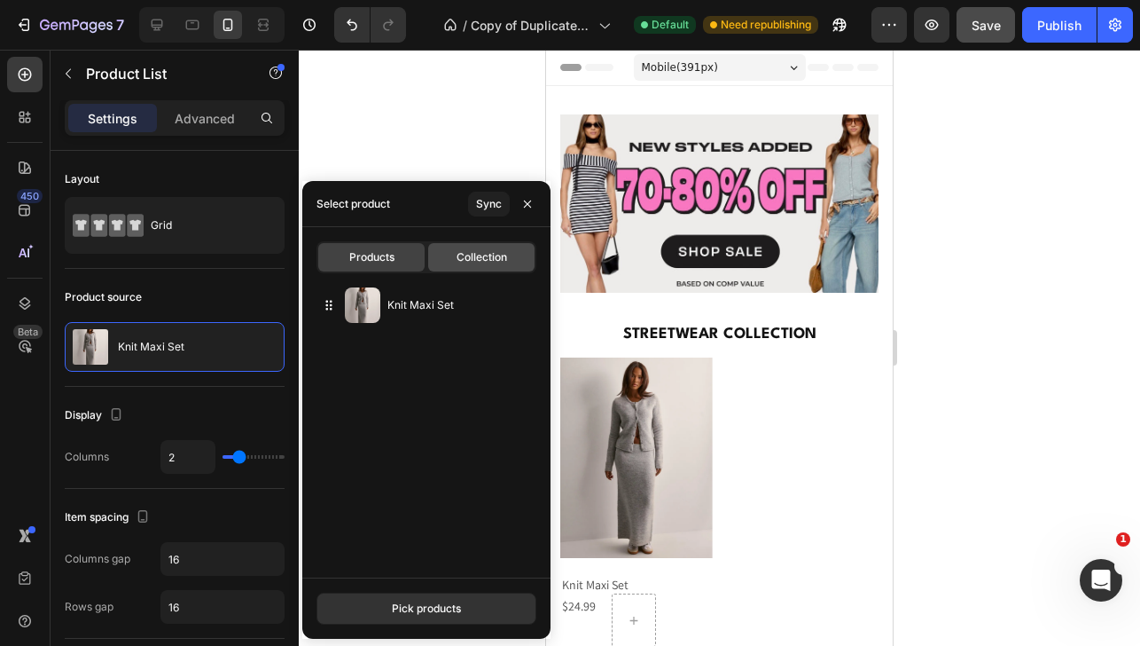
click at [443, 270] on div "Collection" at bounding box center [481, 257] width 106 height 28
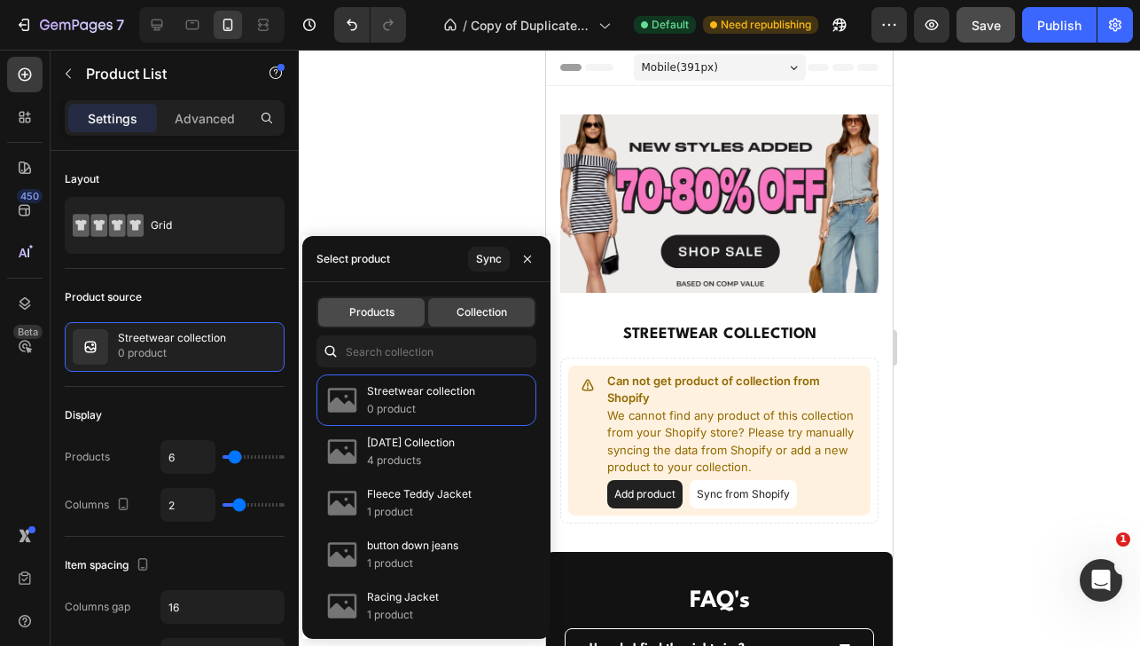
click at [348, 325] on div "Products" at bounding box center [371, 312] width 106 height 28
type input "2"
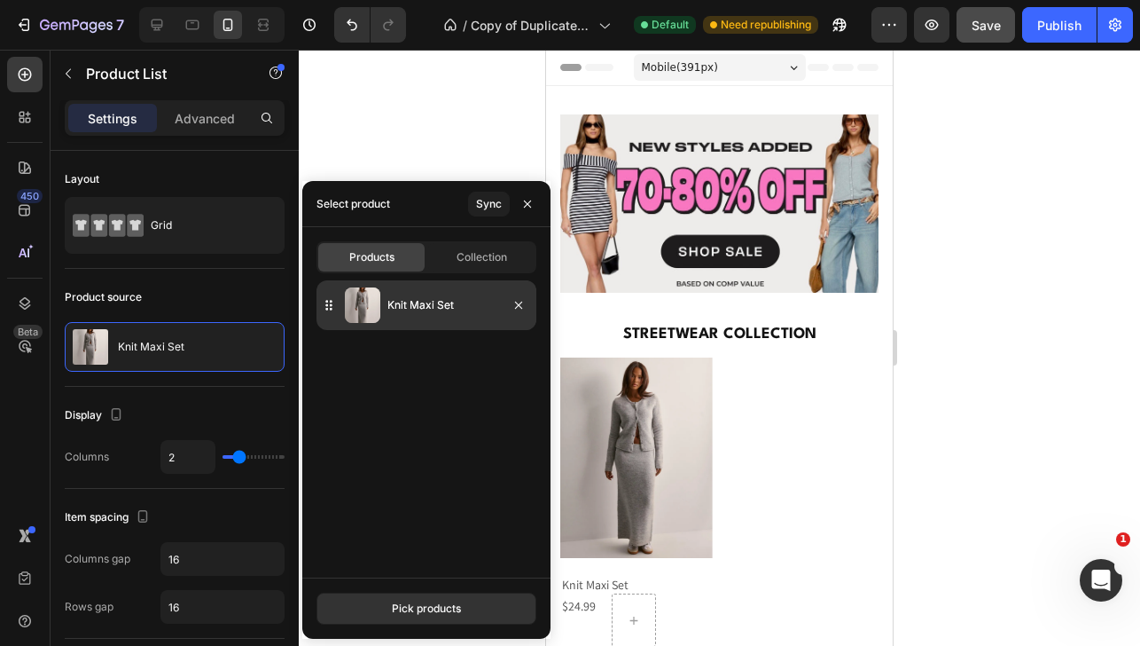
click at [329, 308] on icon at bounding box center [329, 305] width 18 height 18
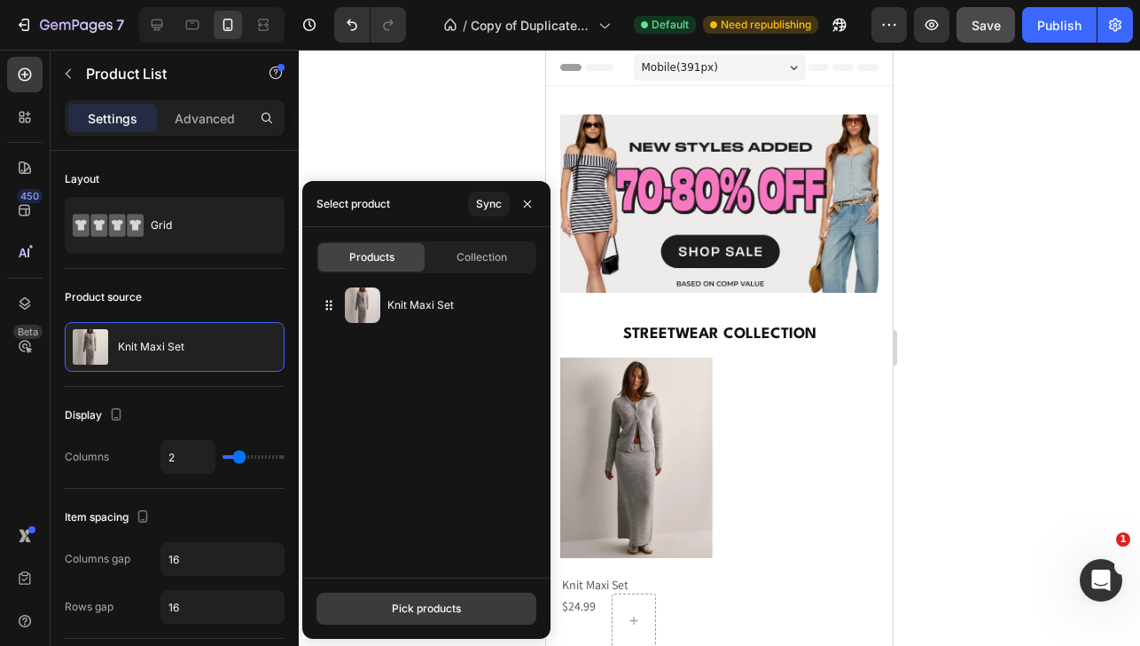
click at [374, 609] on button "Pick products" at bounding box center [427, 608] width 220 height 32
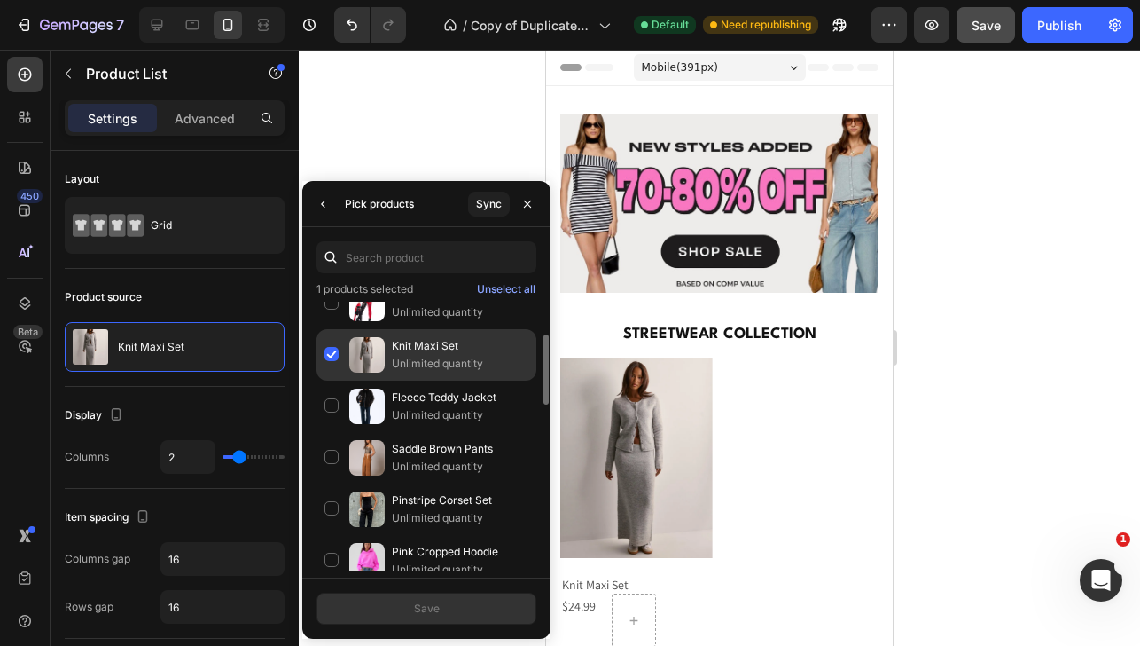
scroll to position [129, 0]
click at [333, 348] on div "Knit Maxi Set Unlimited quantity" at bounding box center [427, 351] width 220 height 51
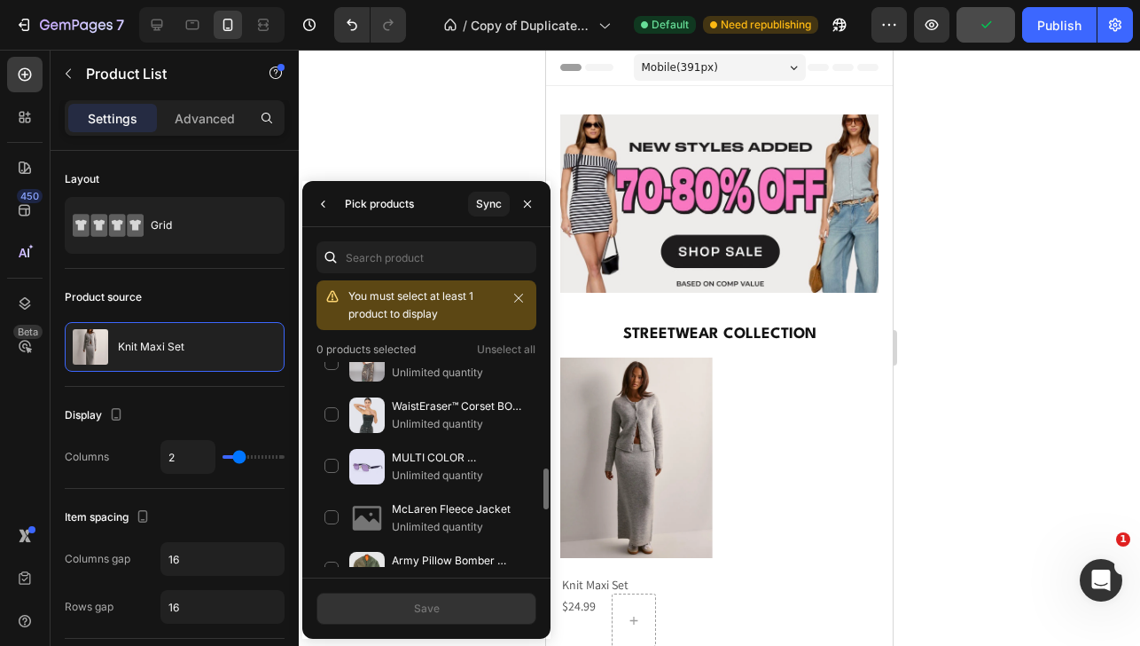
scroll to position [545, 0]
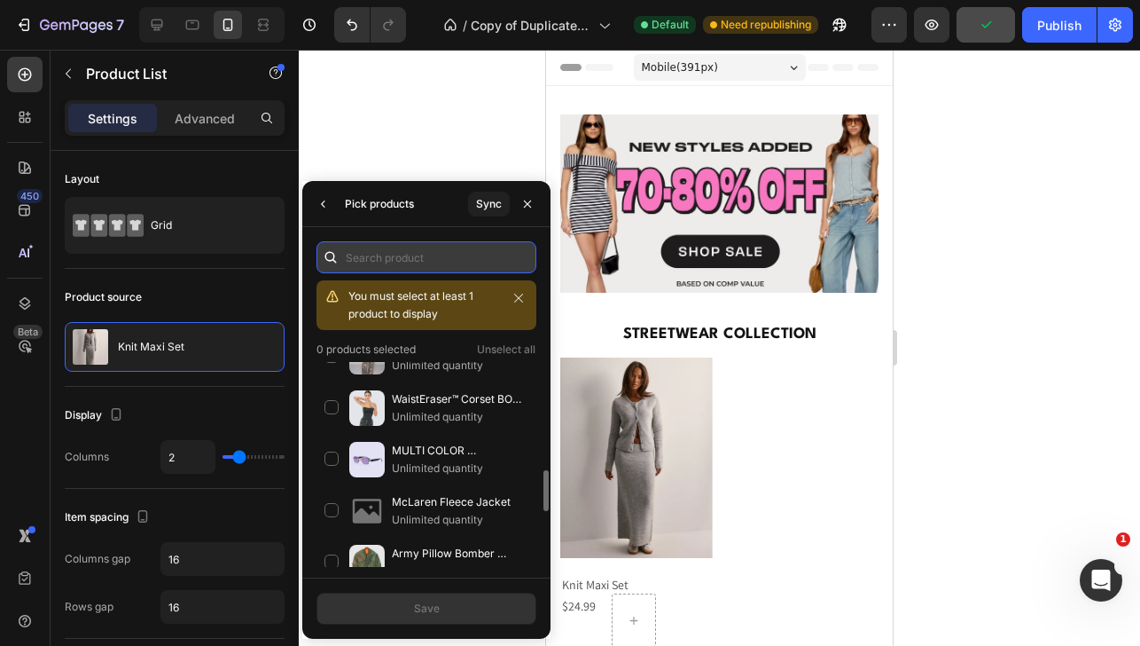
click at [352, 263] on input "text" at bounding box center [427, 257] width 220 height 32
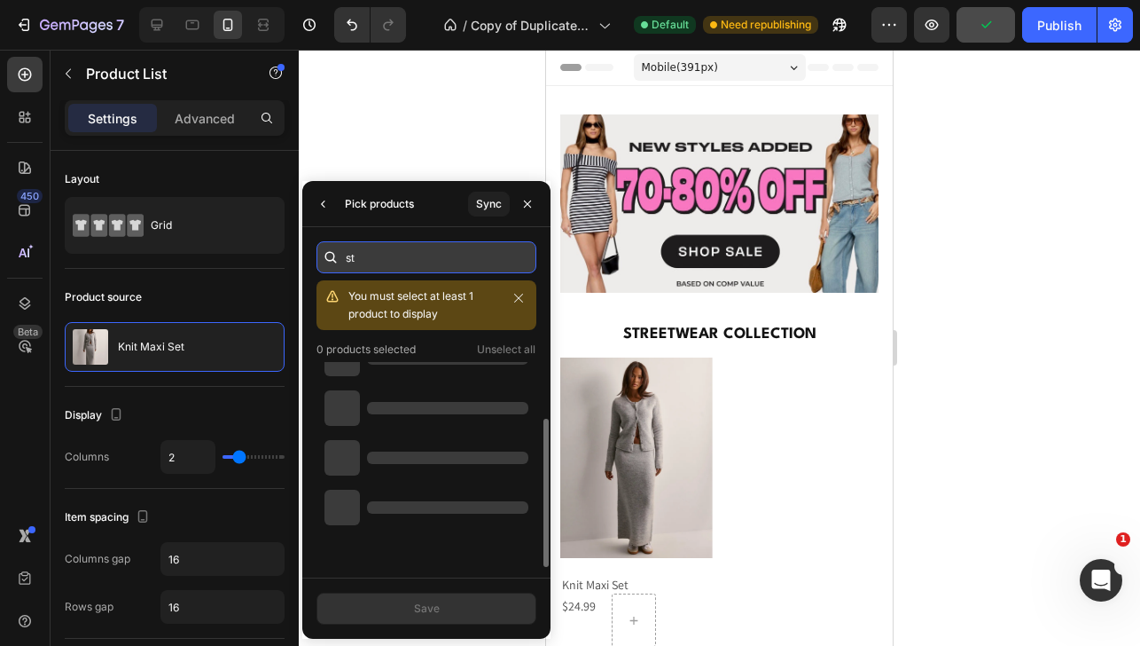
scroll to position [78, 0]
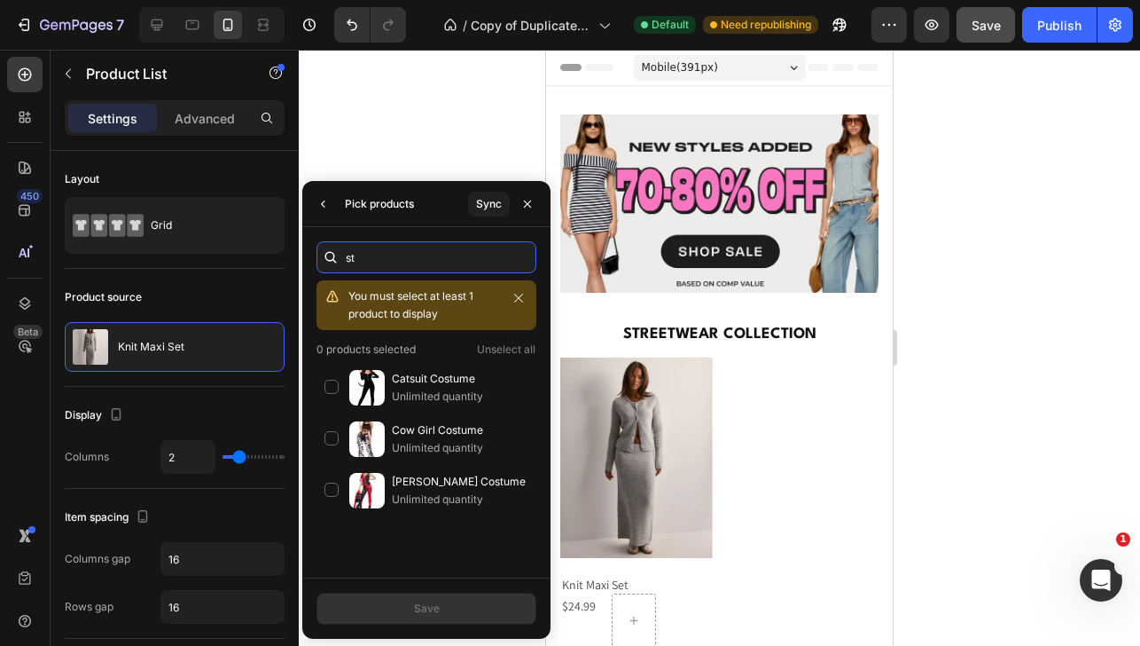
type input "s"
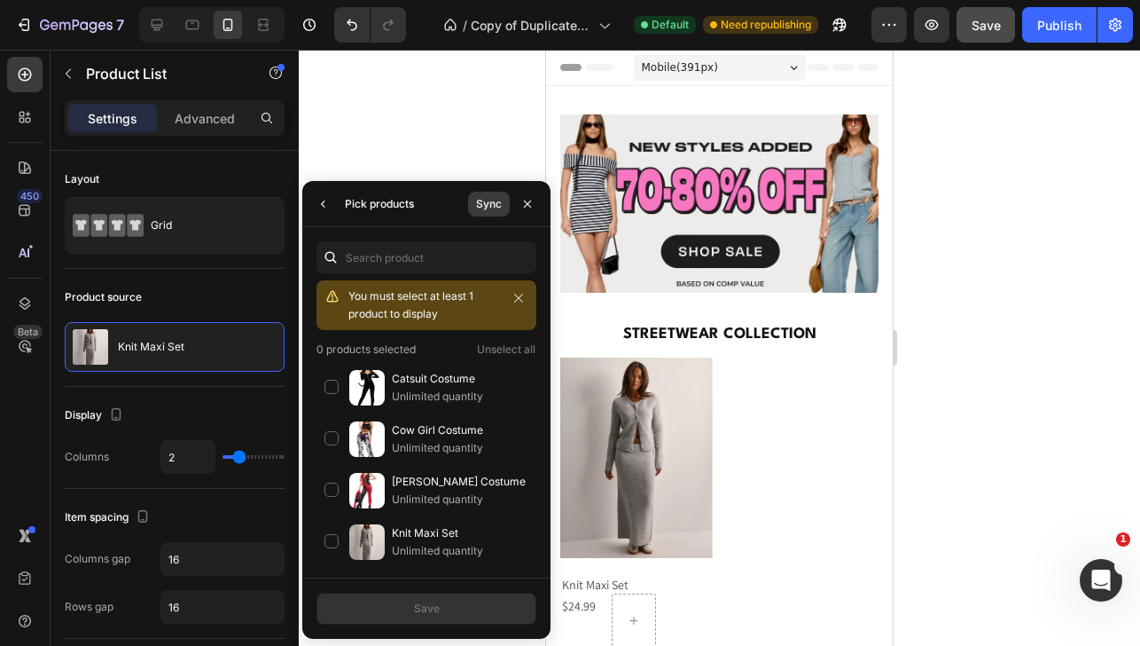
click at [484, 196] on div "Sync" at bounding box center [489, 204] width 26 height 16
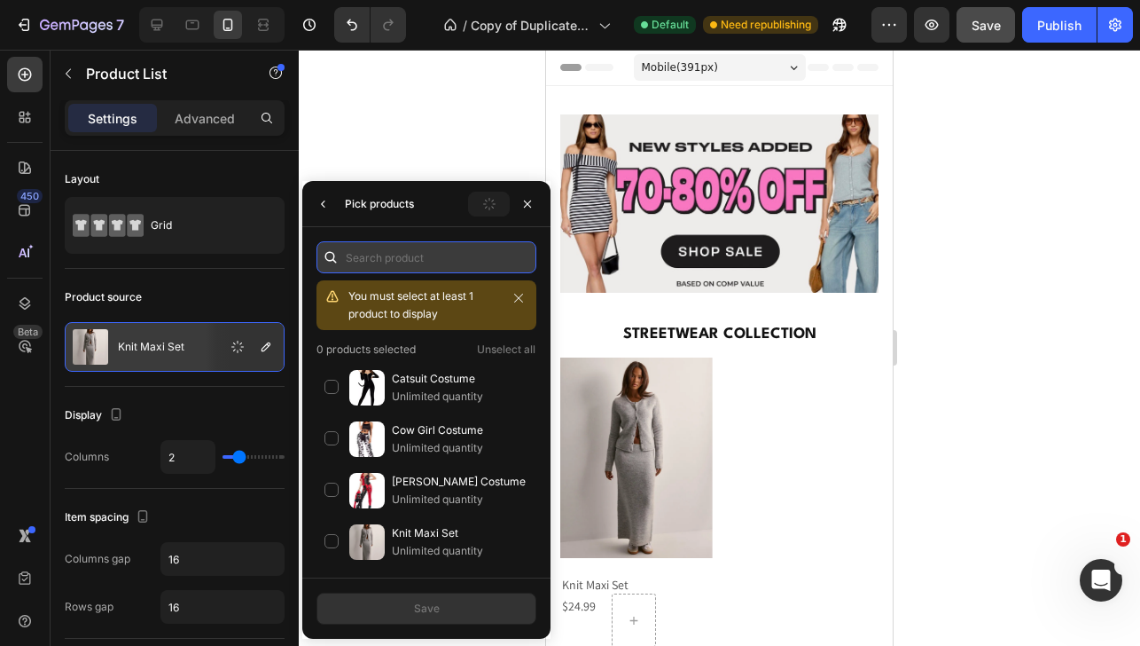
click at [465, 249] on input "text" at bounding box center [427, 257] width 220 height 32
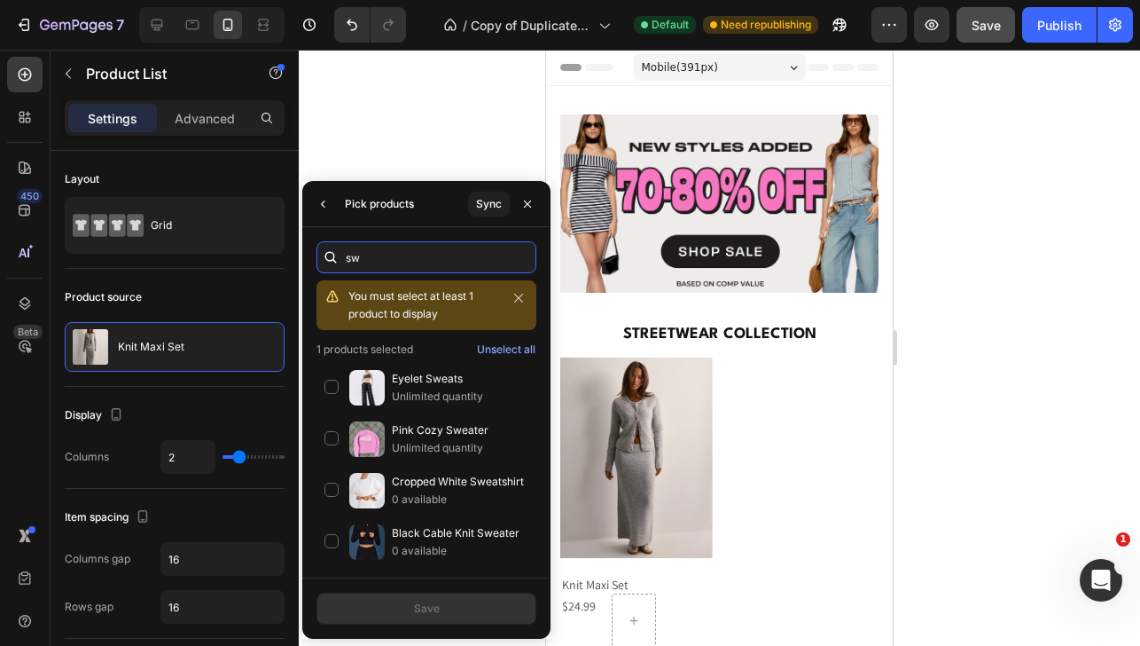
type input "s"
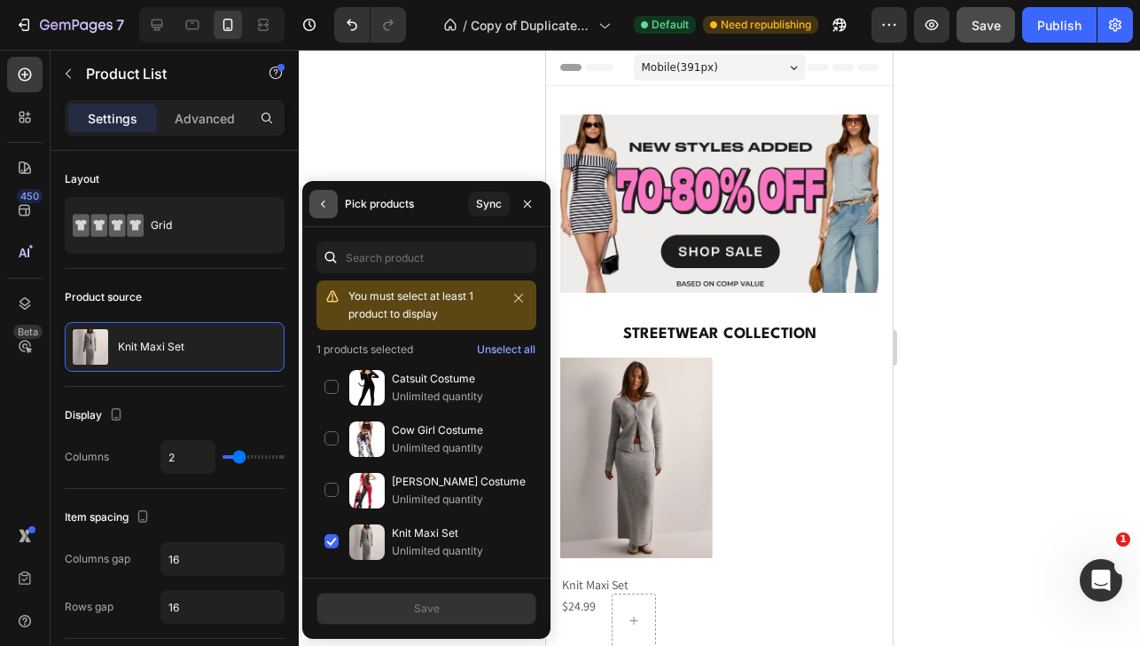
click at [324, 213] on button "button" at bounding box center [323, 204] width 28 height 28
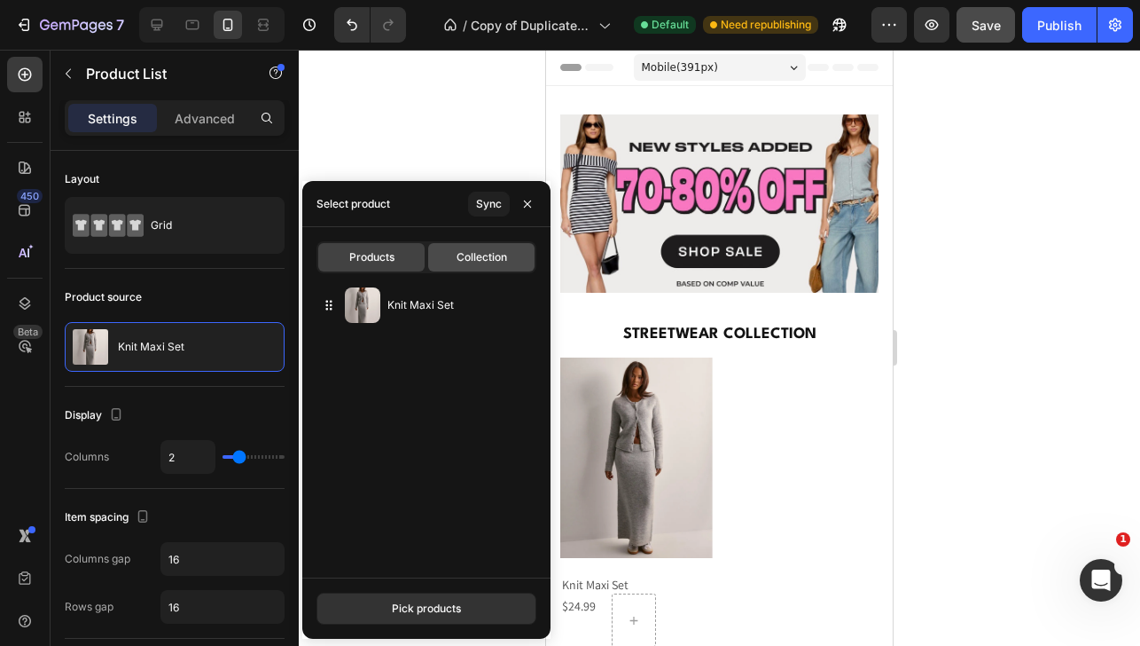
click at [453, 253] on div "Collection" at bounding box center [481, 257] width 106 height 28
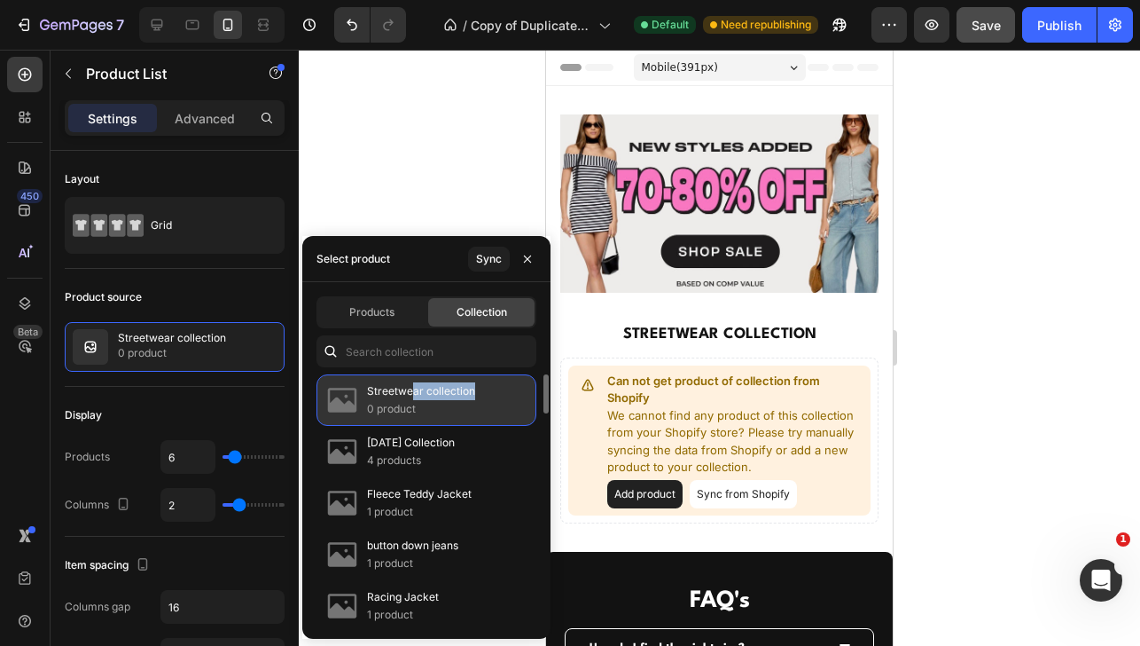
click at [414, 399] on div "Streetwear collection 0 product" at bounding box center [421, 399] width 108 height 35
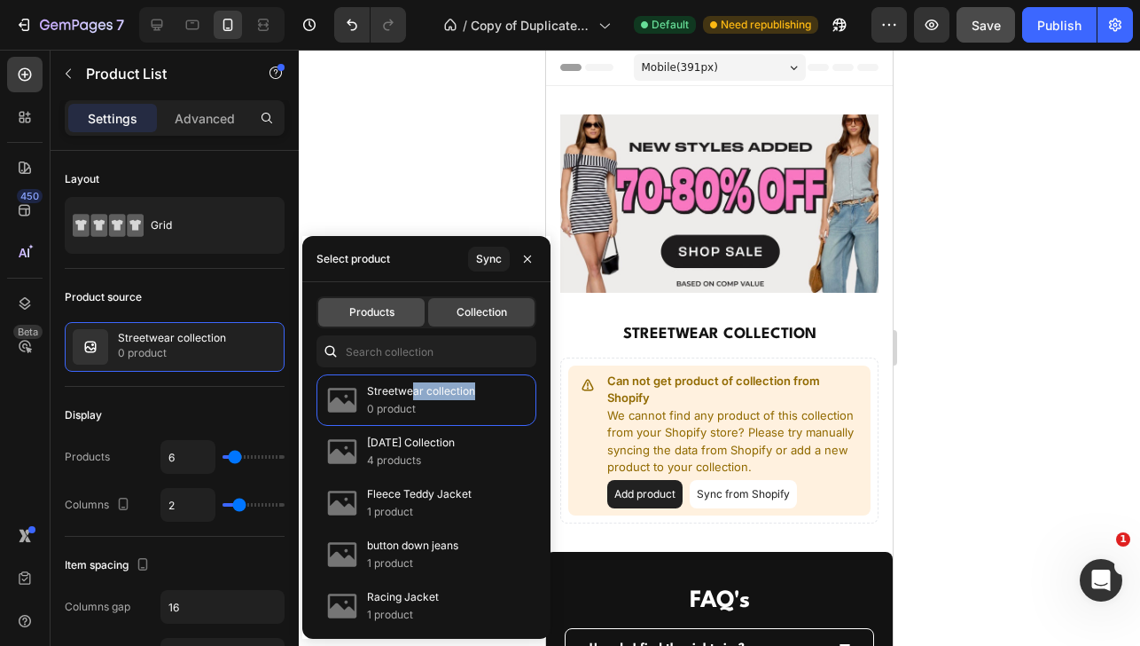
click at [360, 317] on span "Products" at bounding box center [371, 312] width 45 height 16
type input "2"
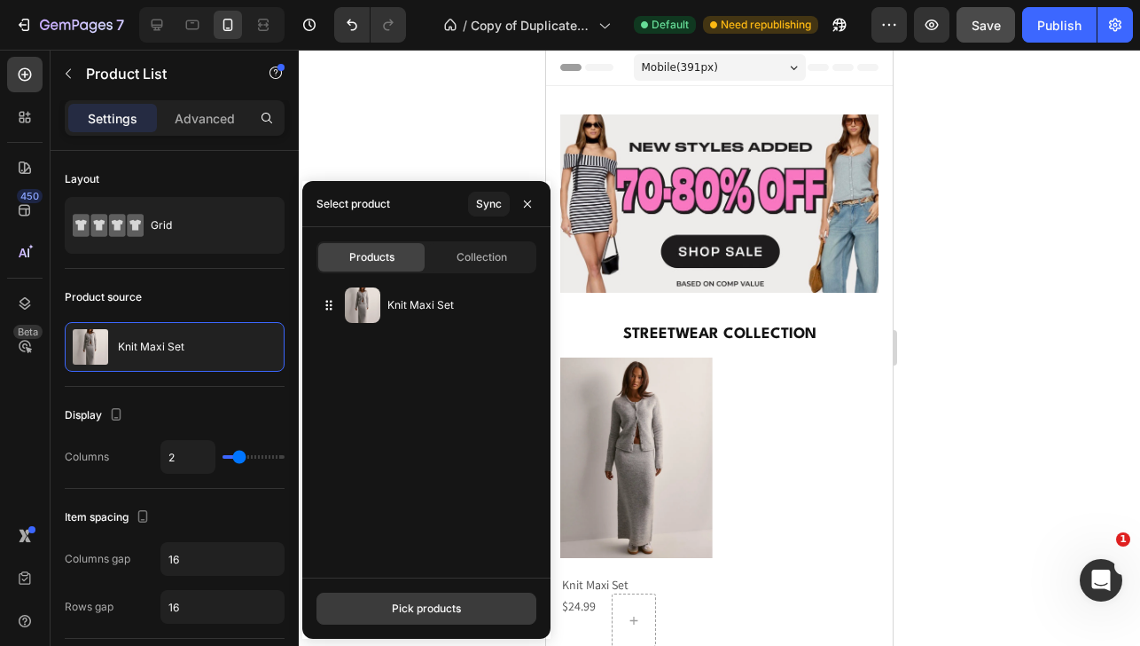
click at [351, 613] on button "Pick products" at bounding box center [427, 608] width 220 height 32
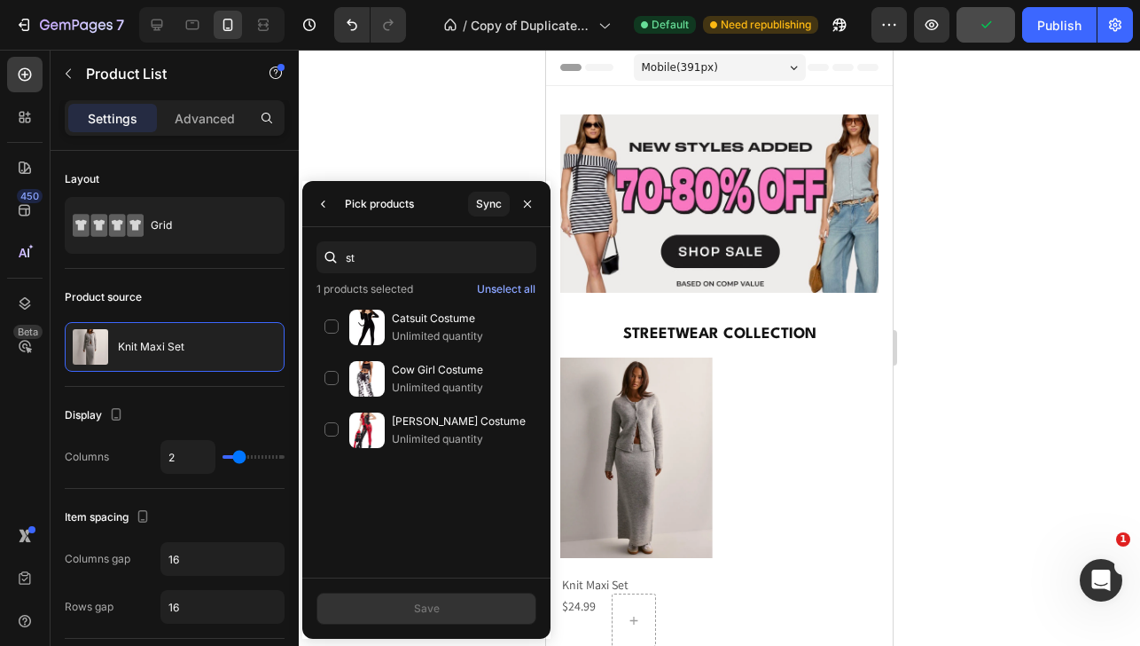
type input "s"
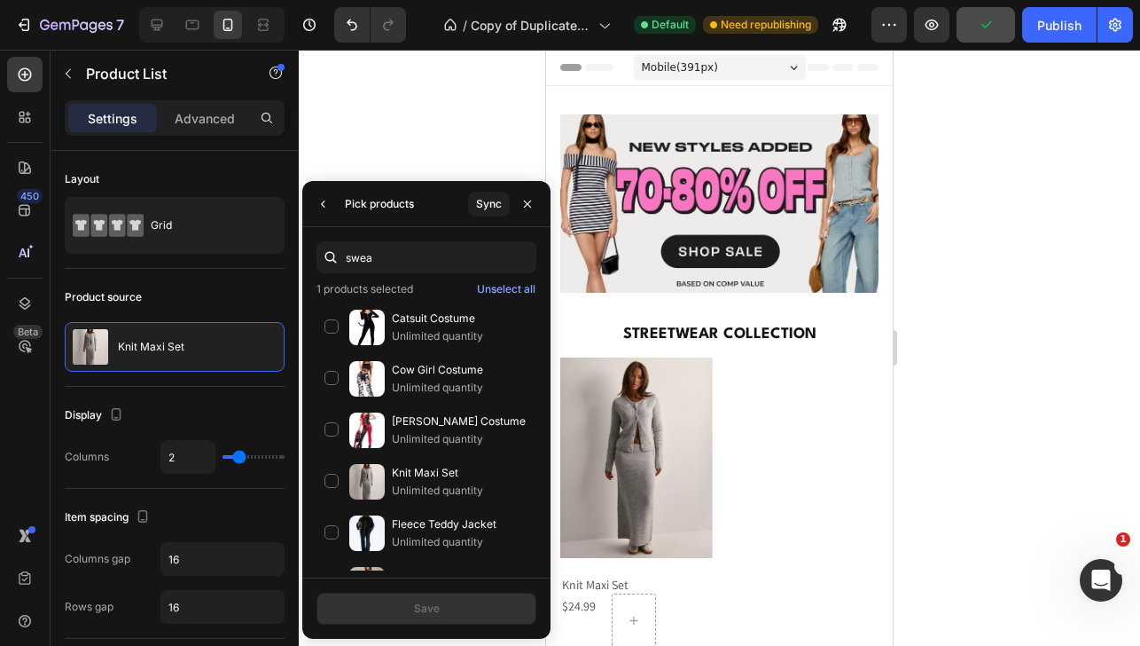
type input "sweat"
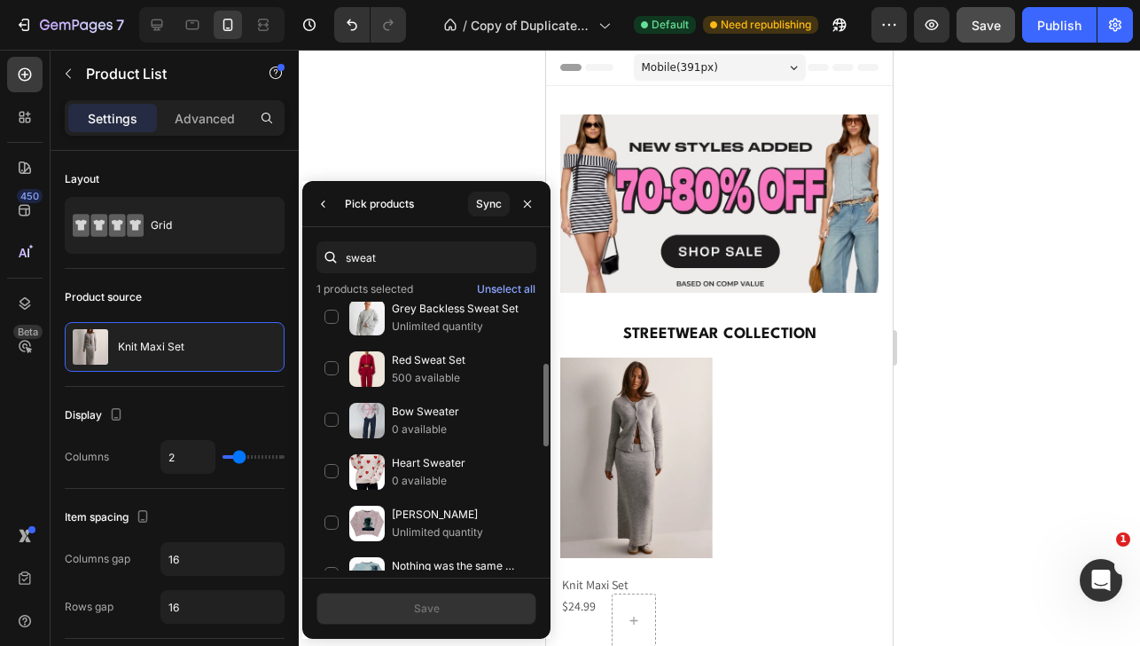
scroll to position [213, 0]
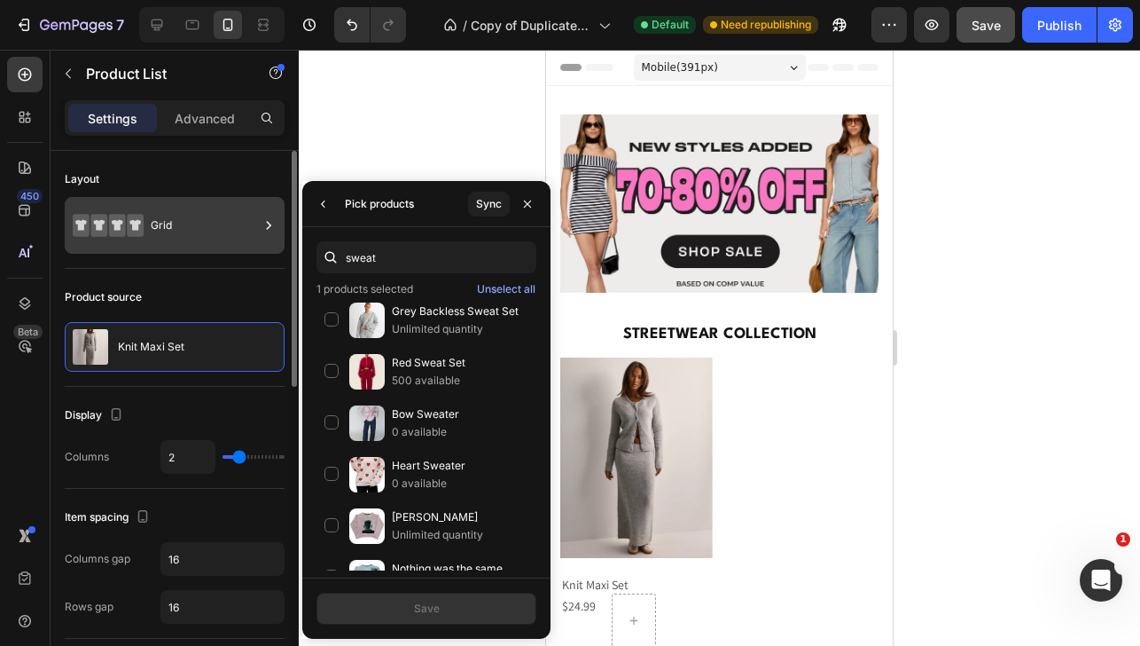
drag, startPoint x: 387, startPoint y: 264, endPoint x: 241, endPoint y: 223, distance: 151.9
click at [247, 226] on div "450 Beta Sections(18) Elements(83) Section Element Hero Section Product Detail …" at bounding box center [149, 348] width 299 height 596
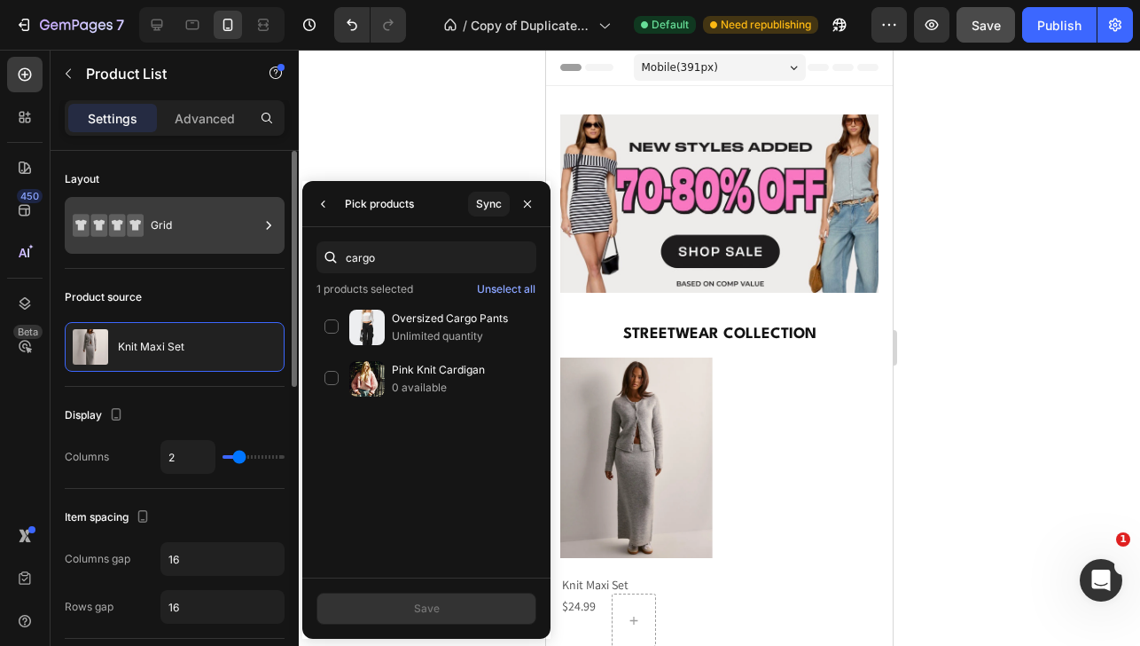
scroll to position [0, 0]
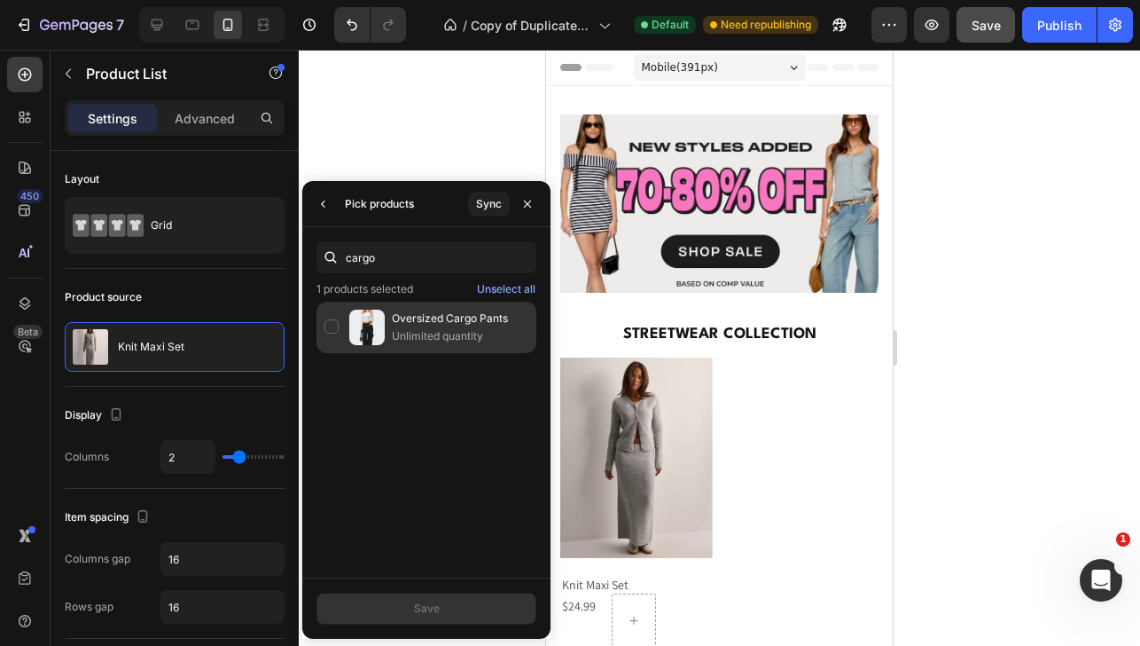
type input "cargo"
click at [325, 328] on div "Oversized Cargo Pants Unlimited quantity" at bounding box center [427, 326] width 220 height 51
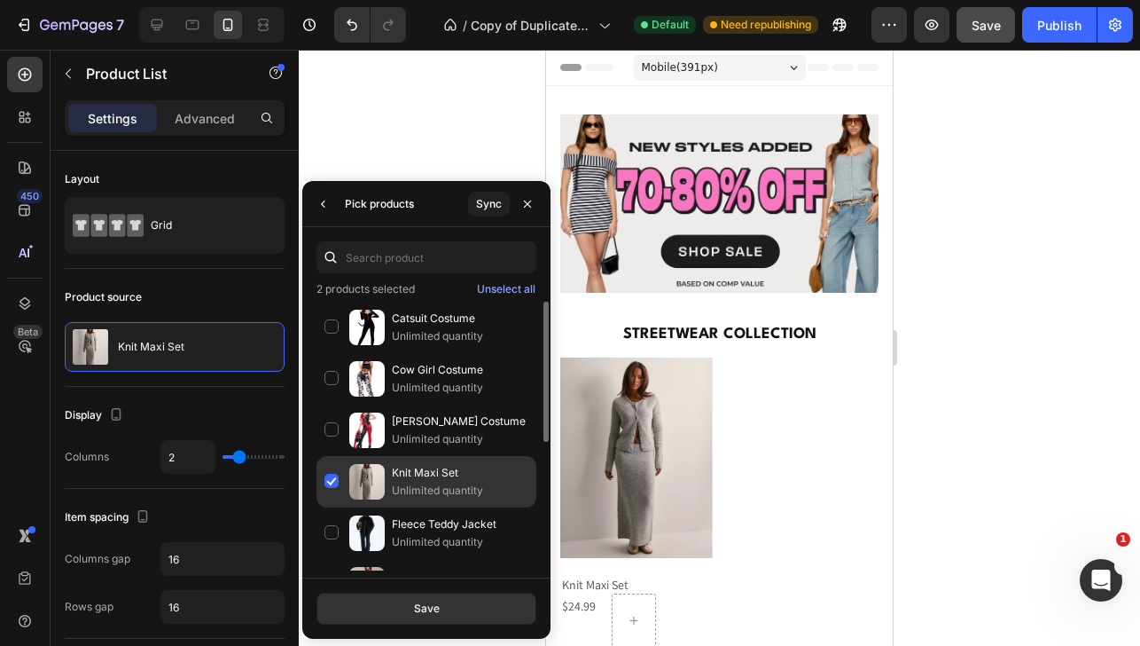
click at [333, 482] on div "Knit Maxi Set Unlimited quantity" at bounding box center [427, 481] width 220 height 51
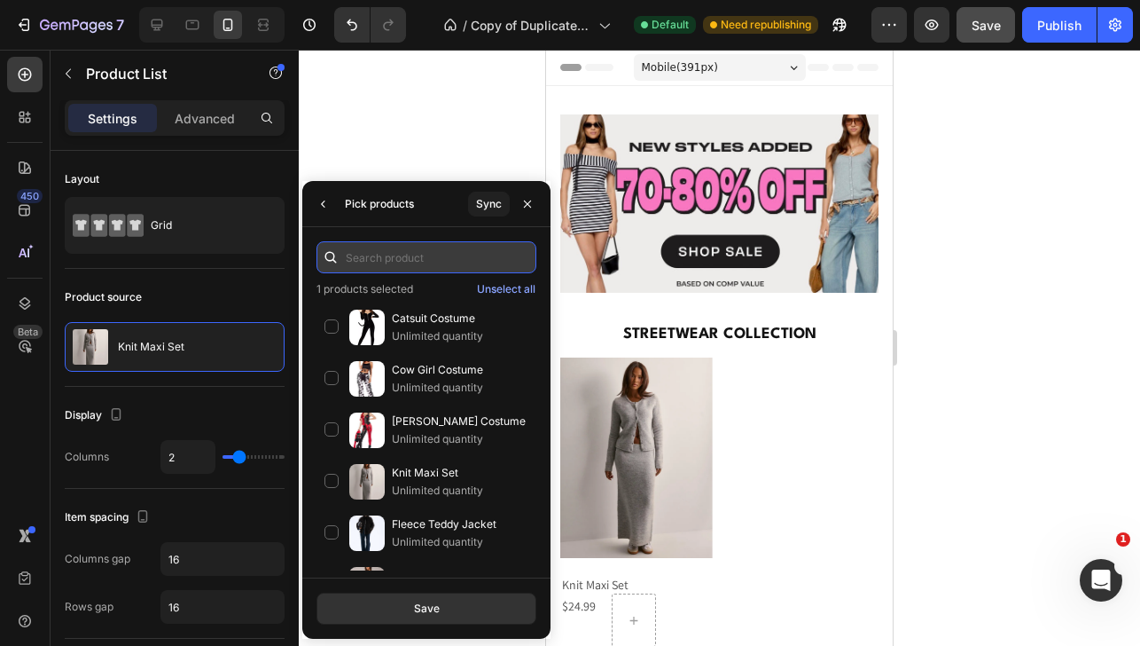
click at [371, 270] on input "text" at bounding box center [427, 257] width 220 height 32
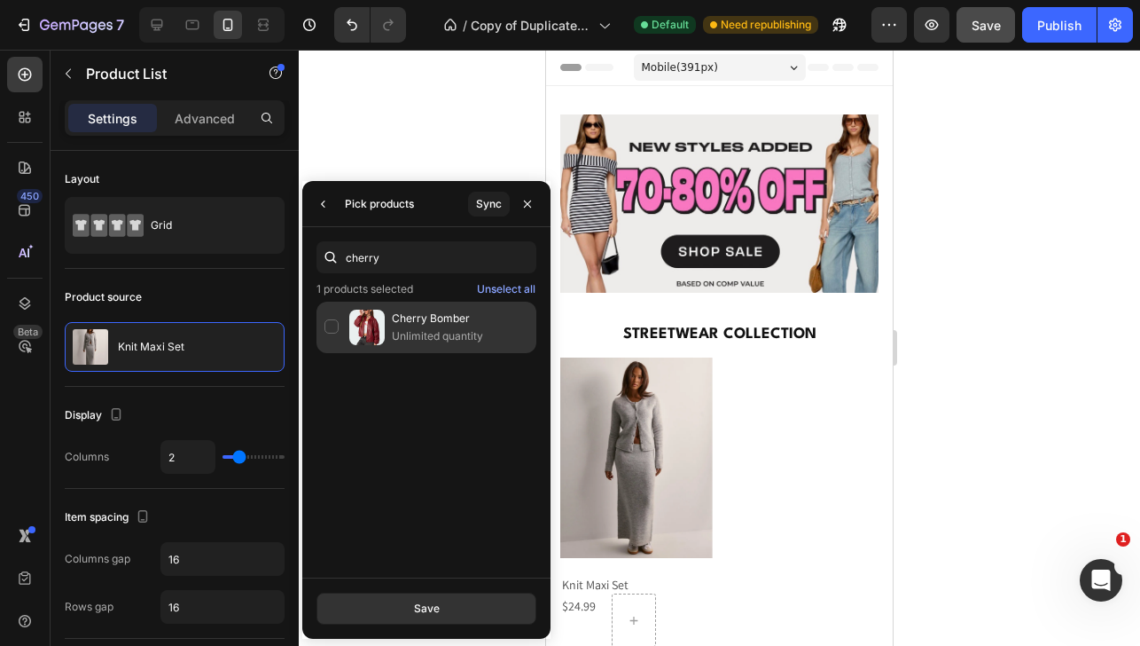
click at [328, 329] on div "Cherry Bomber Unlimited quantity" at bounding box center [427, 326] width 220 height 51
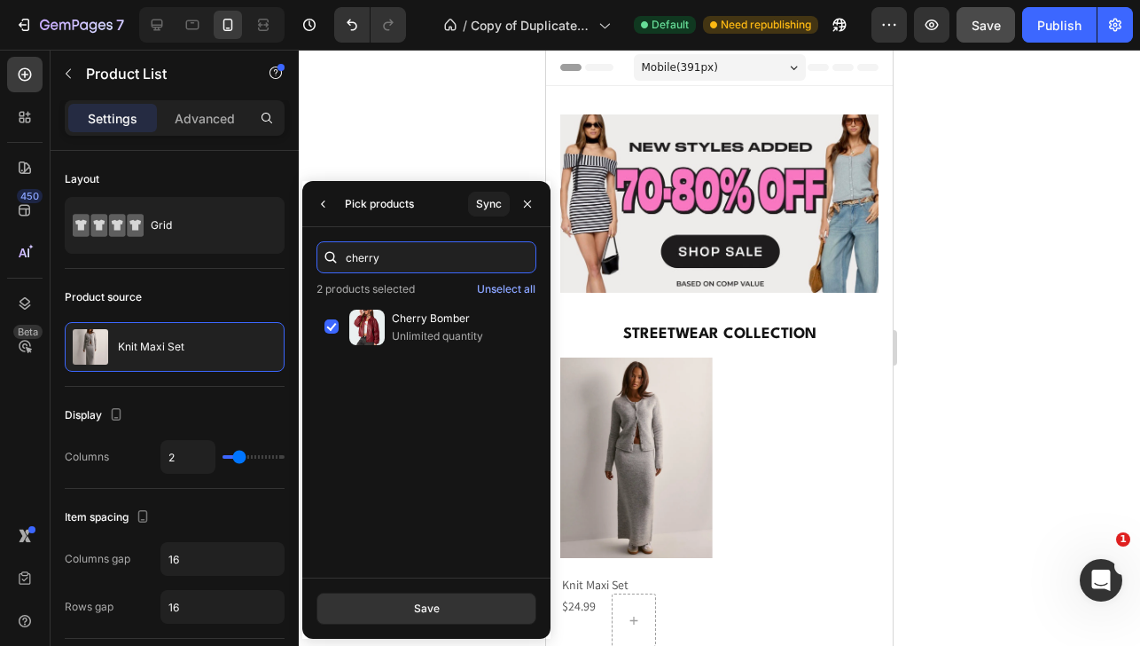
drag, startPoint x: 380, startPoint y: 260, endPoint x: 329, endPoint y: 260, distance: 50.5
click at [329, 260] on div "cherry" at bounding box center [427, 257] width 220 height 32
click at [377, 256] on input "cherry" at bounding box center [427, 257] width 220 height 32
drag, startPoint x: 377, startPoint y: 257, endPoint x: 349, endPoint y: 257, distance: 27.5
click at [349, 257] on input "cherry" at bounding box center [427, 257] width 220 height 32
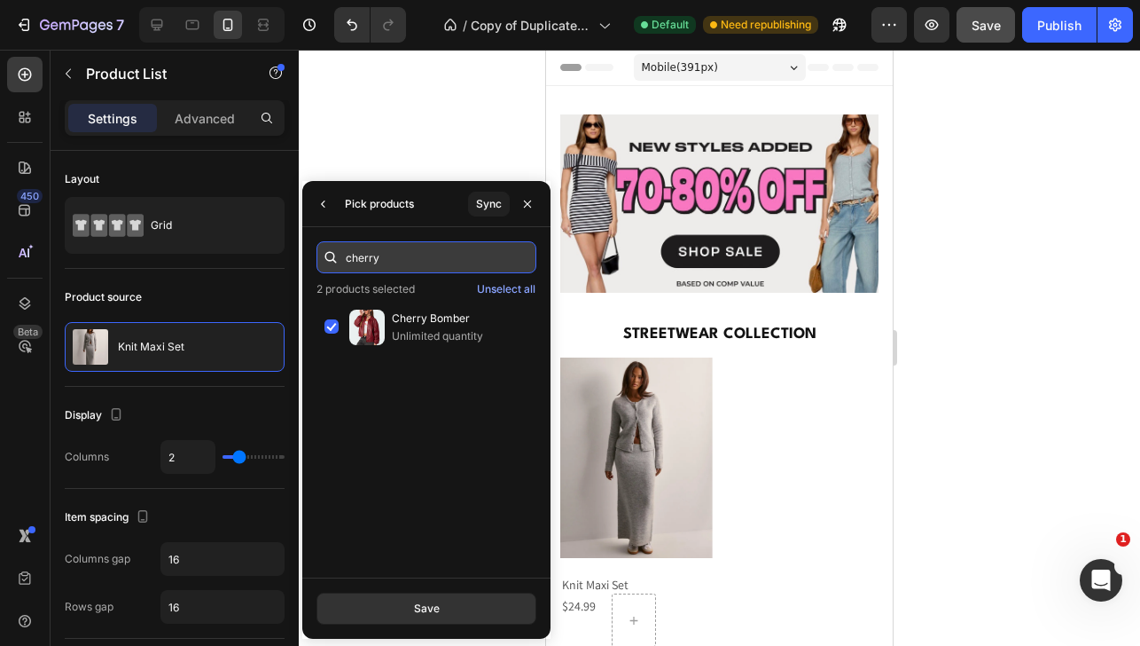
type input "c"
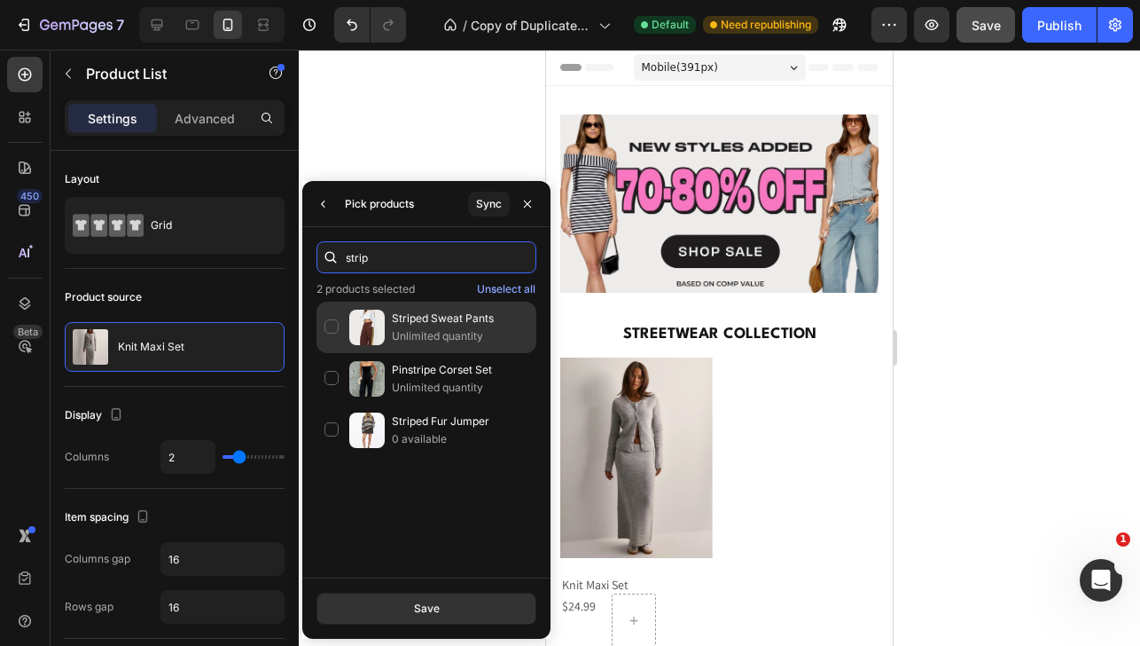
type input "strip"
click at [332, 329] on div "Striped Sweat Pants Unlimited quantity" at bounding box center [427, 326] width 220 height 51
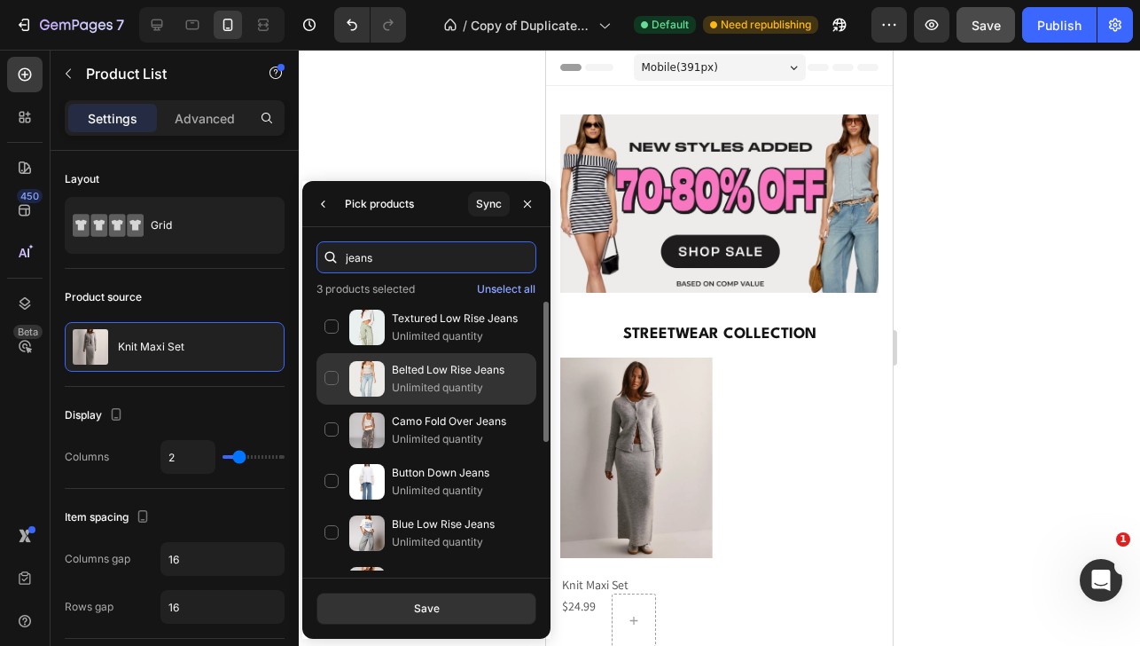
type input "jeans"
click at [331, 375] on div "Belted Low Rise Jeans Unlimited quantity" at bounding box center [427, 378] width 220 height 51
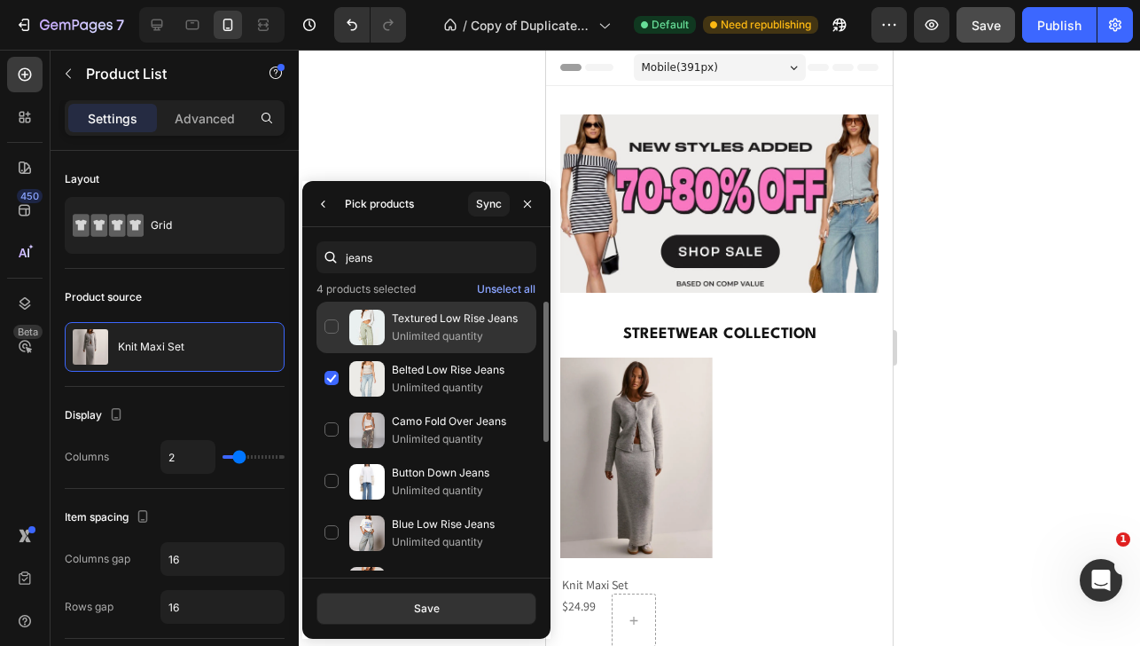
click at [328, 328] on div "Textured Low Rise Jeans Unlimited quantity" at bounding box center [427, 326] width 220 height 51
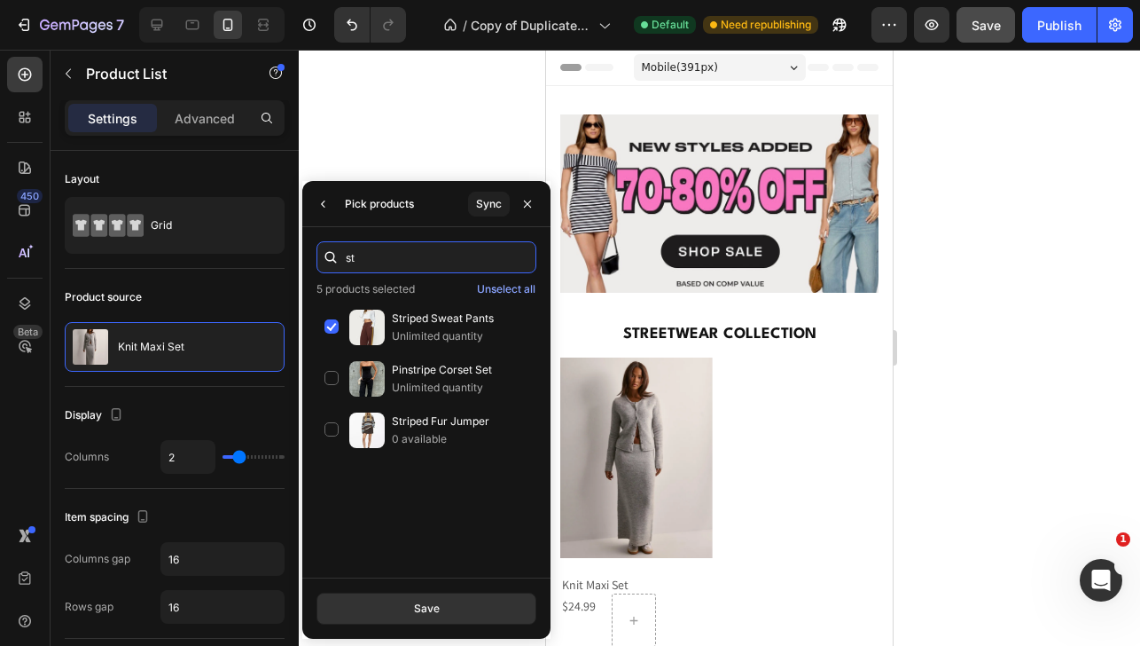
type input "s"
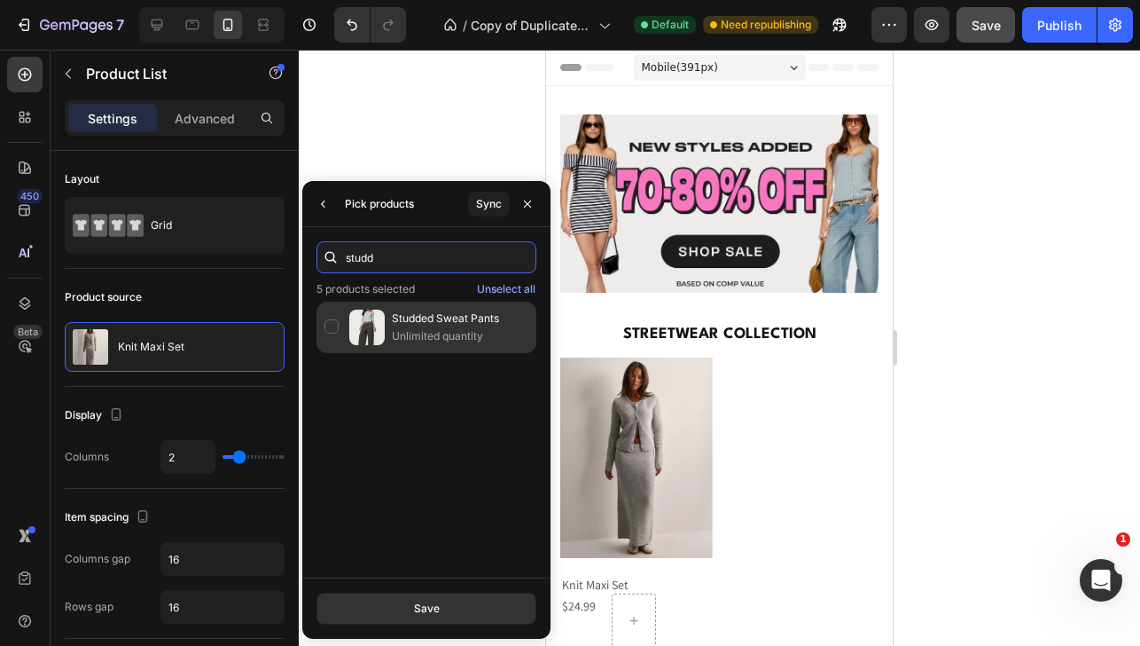
type input "studd"
click at [408, 333] on p "Unlimited quantity" at bounding box center [460, 336] width 137 height 18
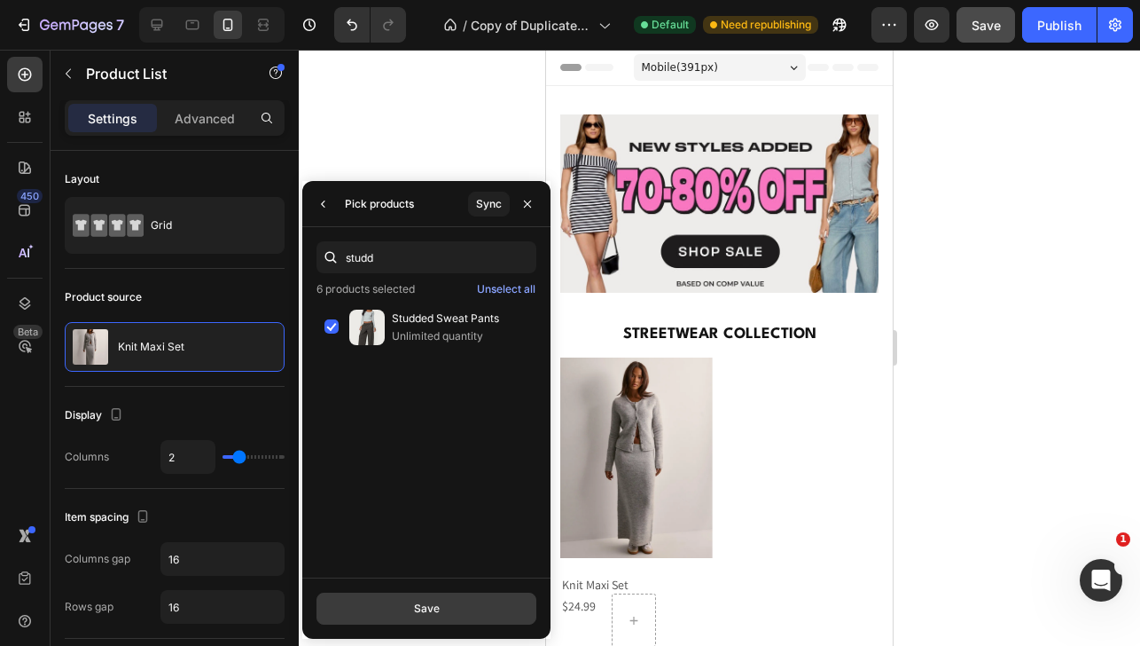
click at [442, 610] on button "Save" at bounding box center [427, 608] width 220 height 32
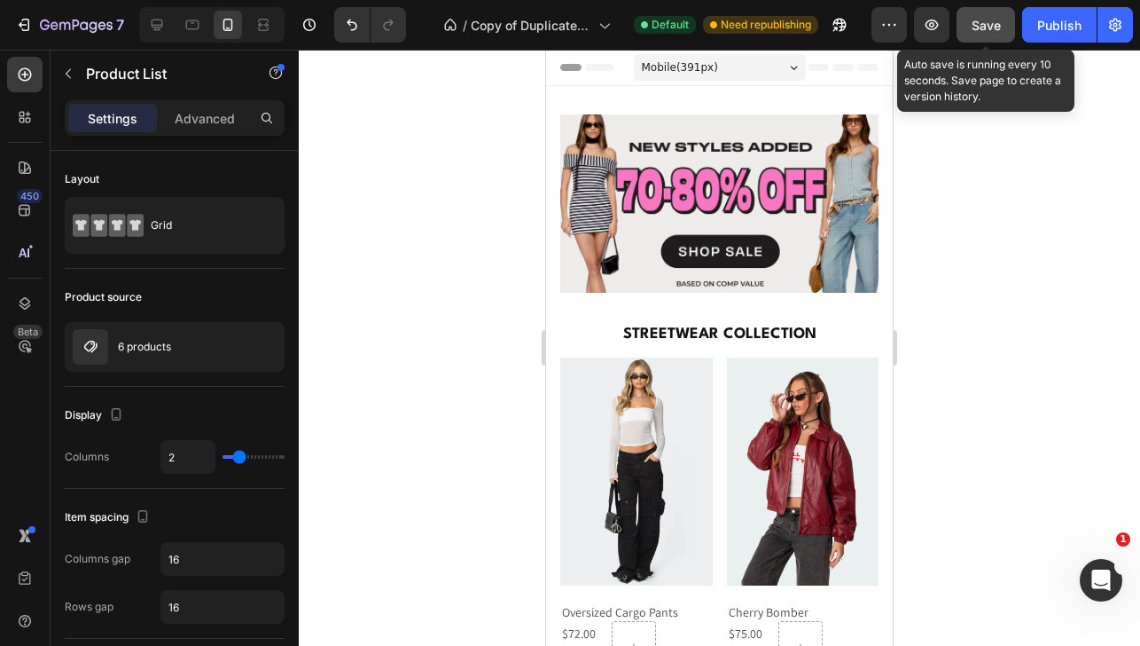
click at [980, 10] on button "Save" at bounding box center [986, 24] width 59 height 35
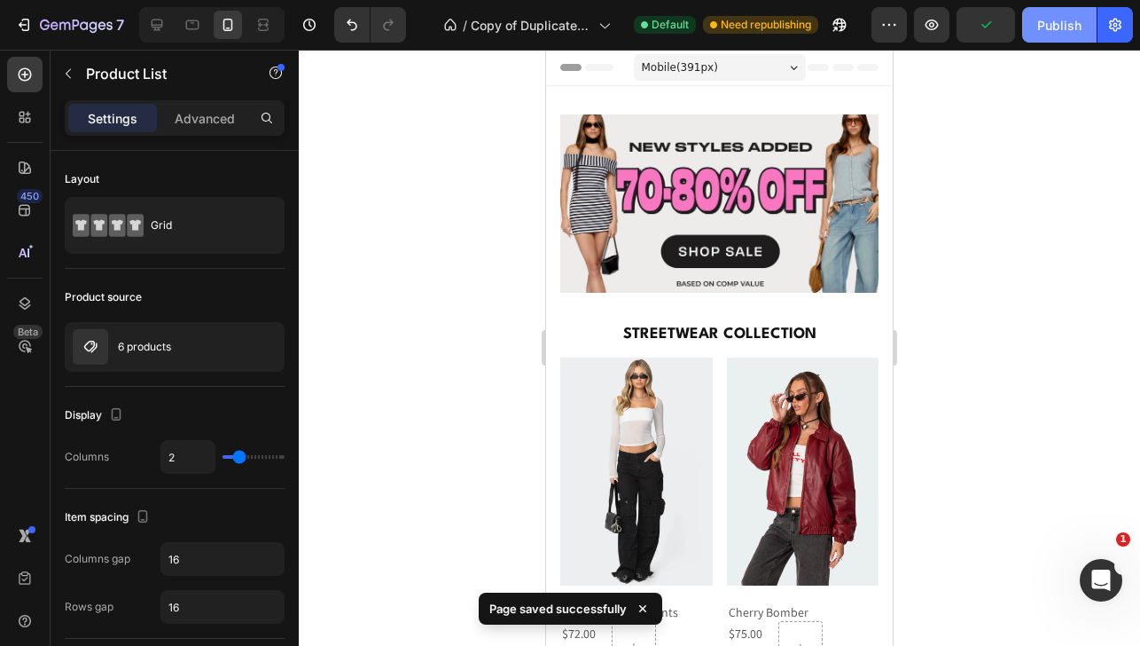
click at [1058, 17] on div "Publish" at bounding box center [1059, 25] width 44 height 19
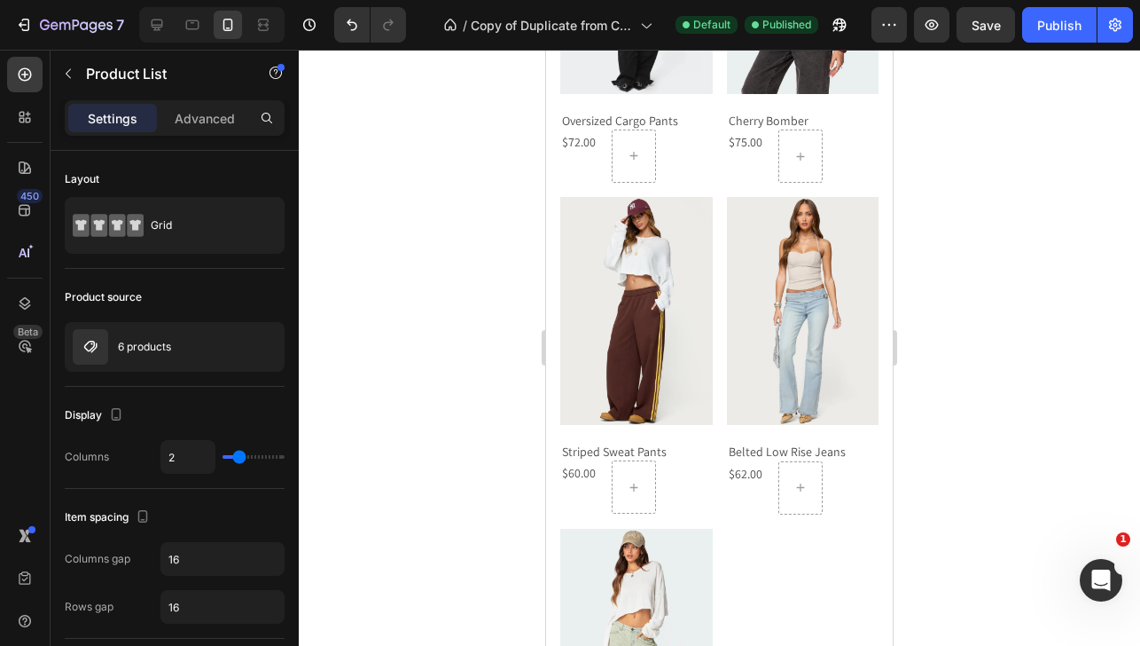
scroll to position [433, 0]
